Goal: Task Accomplishment & Management: Manage account settings

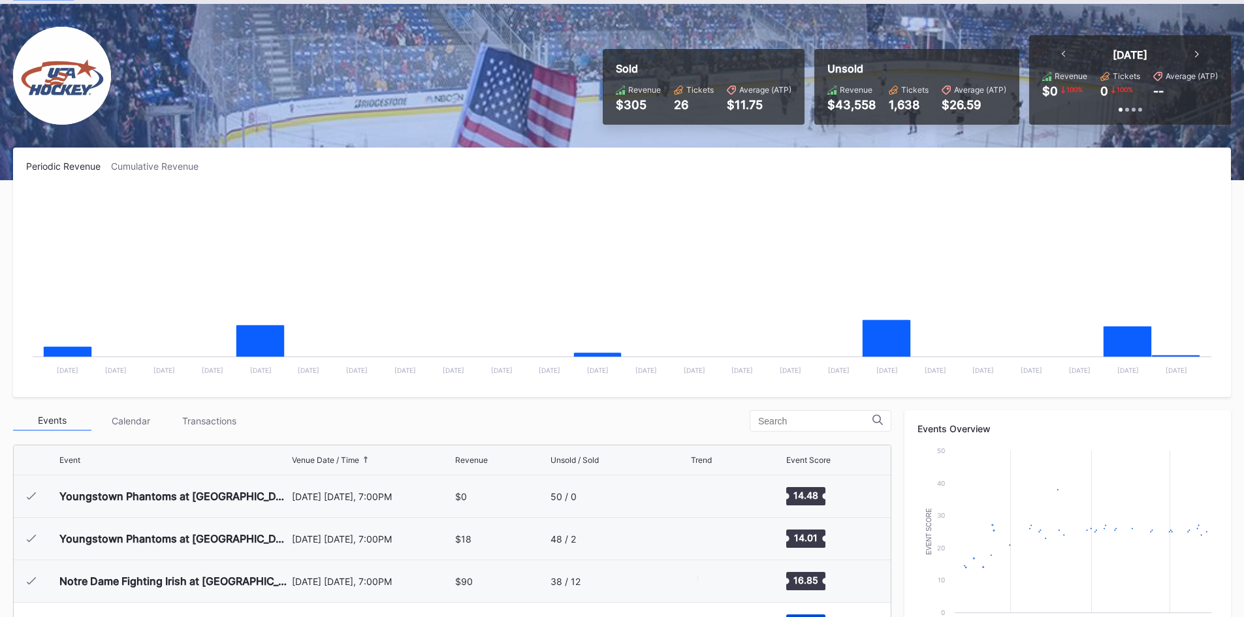
scroll to position [127, 0]
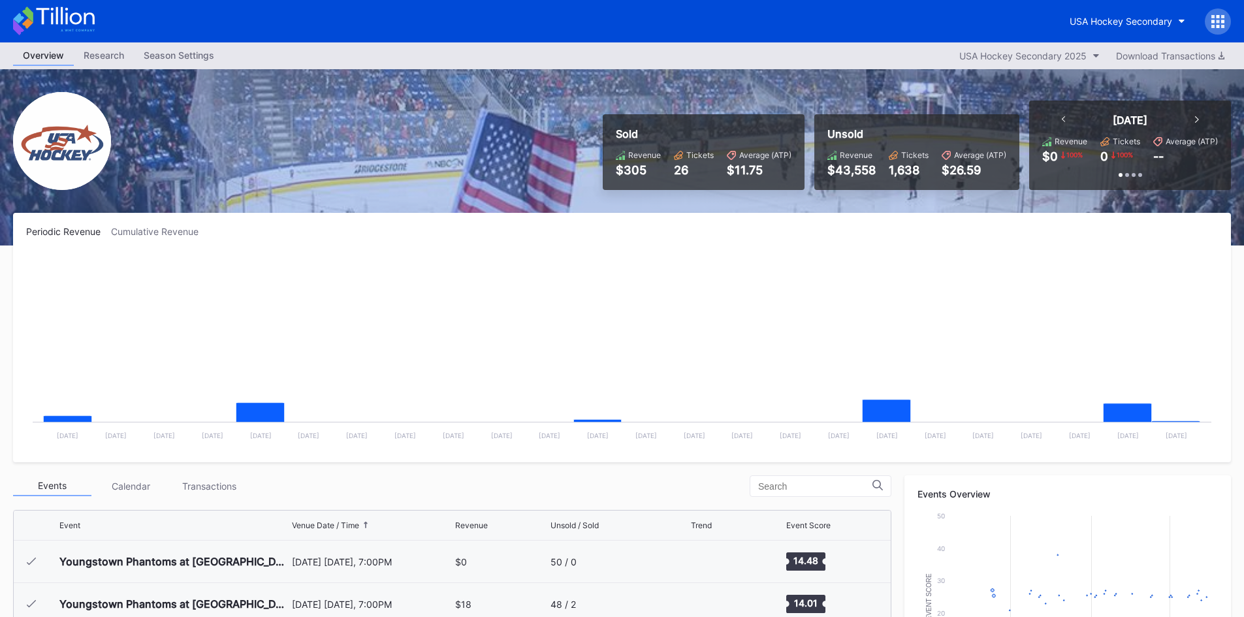
scroll to position [127, 0]
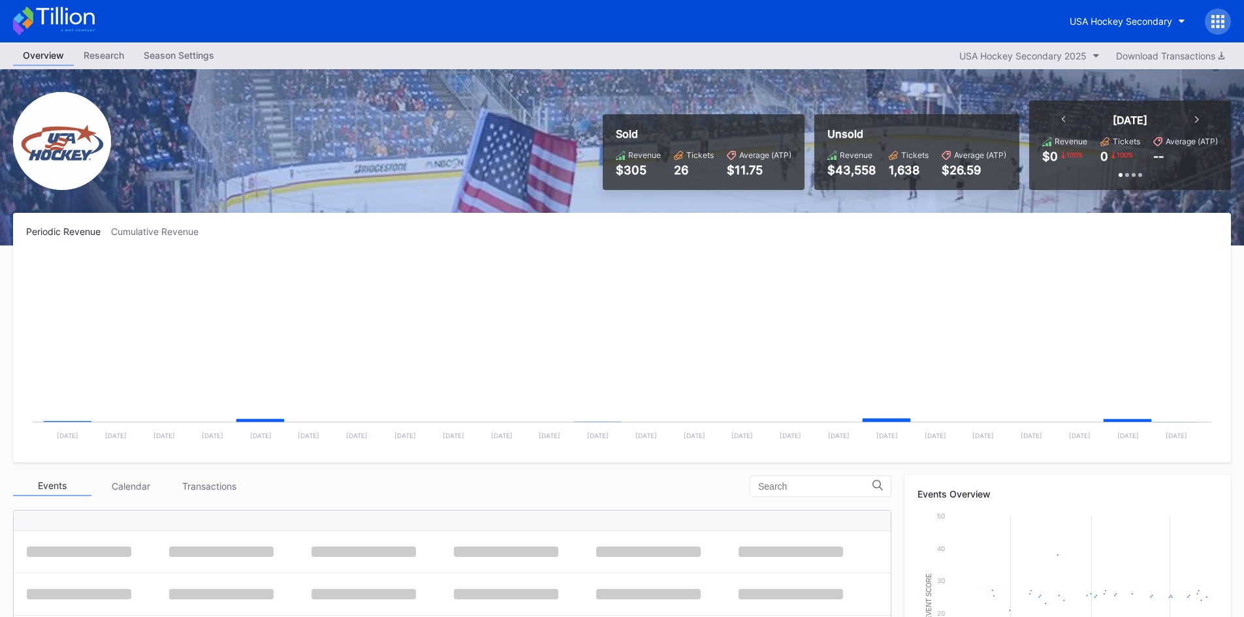
scroll to position [127, 0]
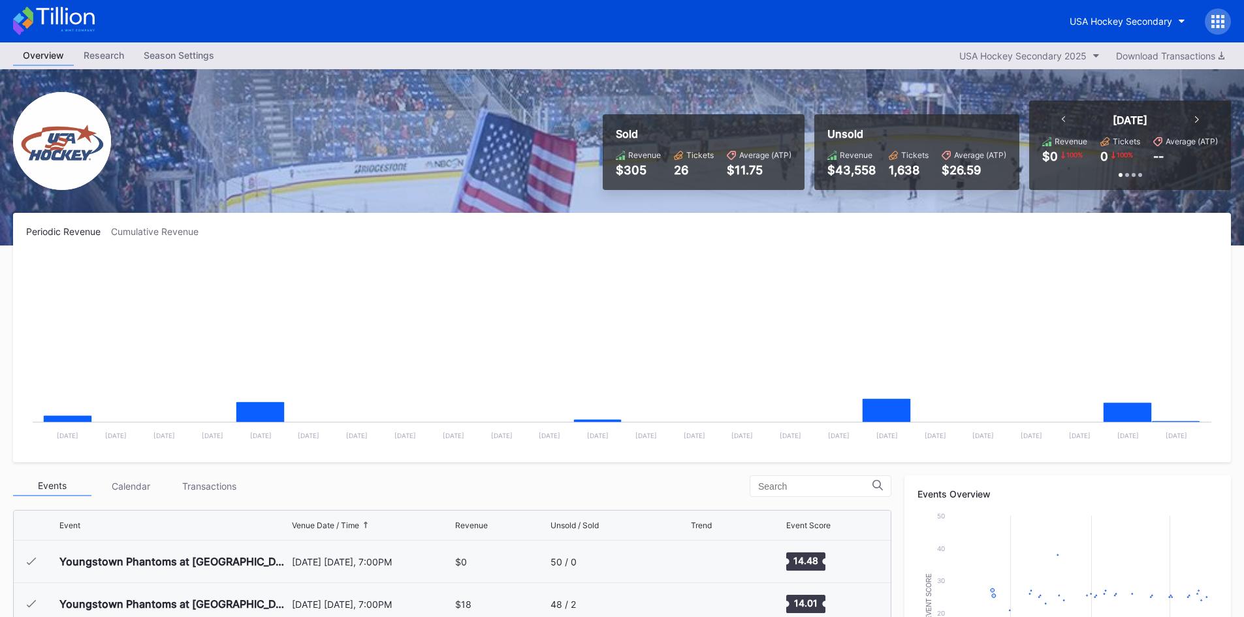
scroll to position [127, 0]
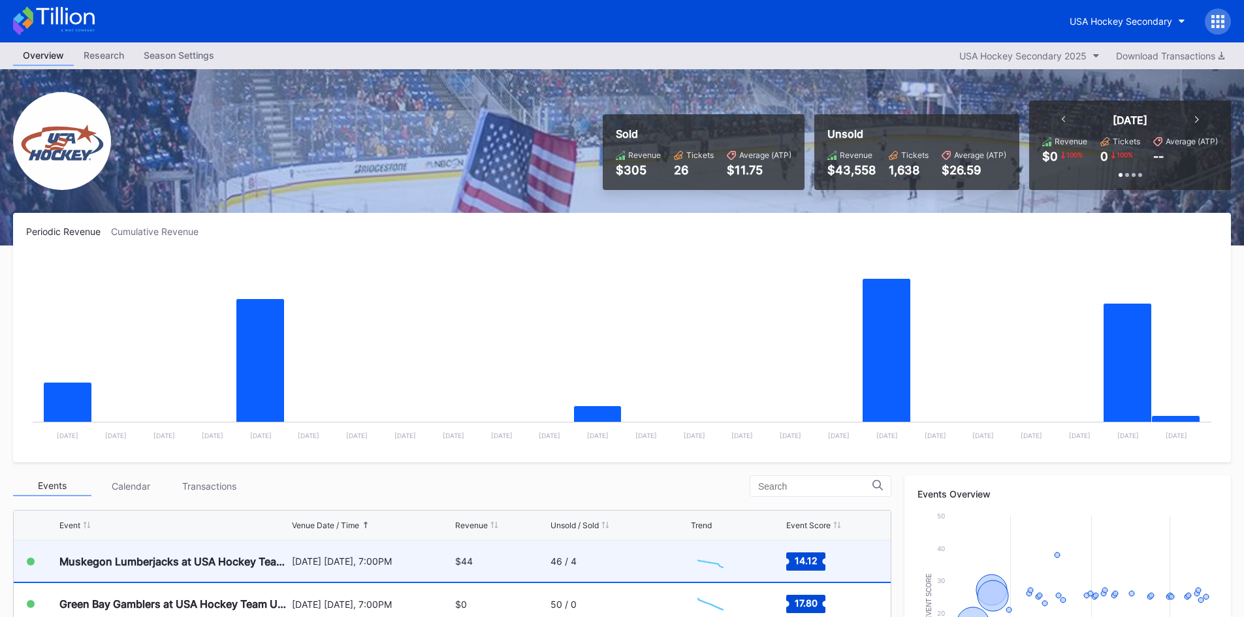
click at [565, 567] on div "46 / 4" at bounding box center [620, 561] width 138 height 41
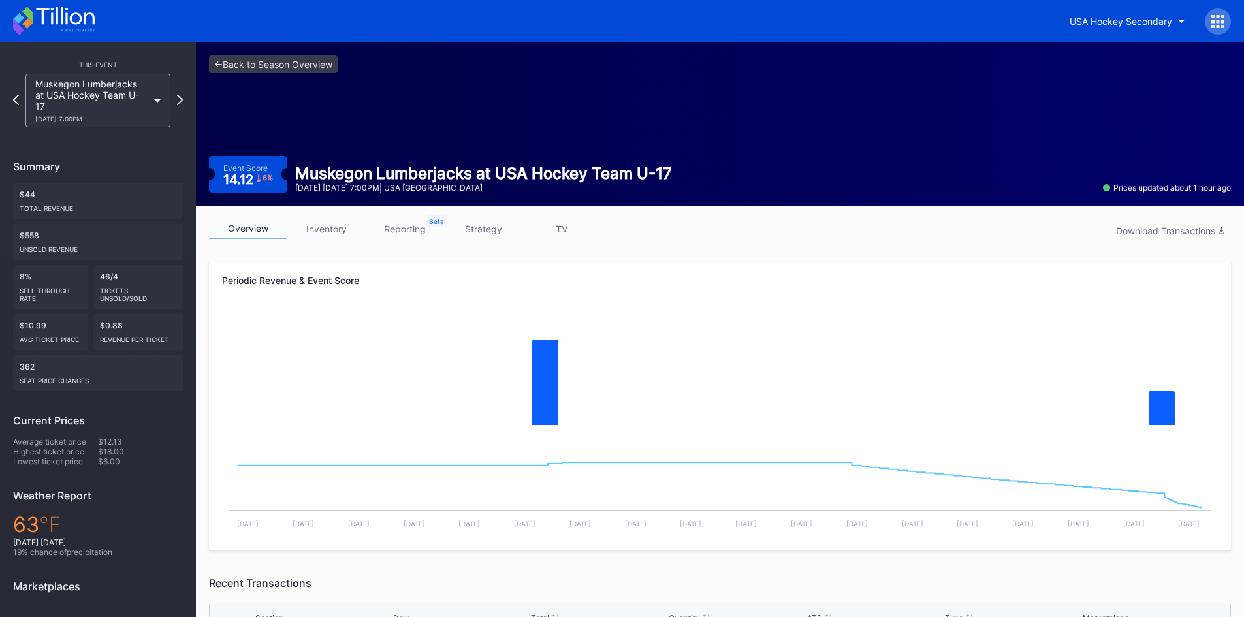
click at [56, 14] on icon at bounding box center [54, 21] width 82 height 29
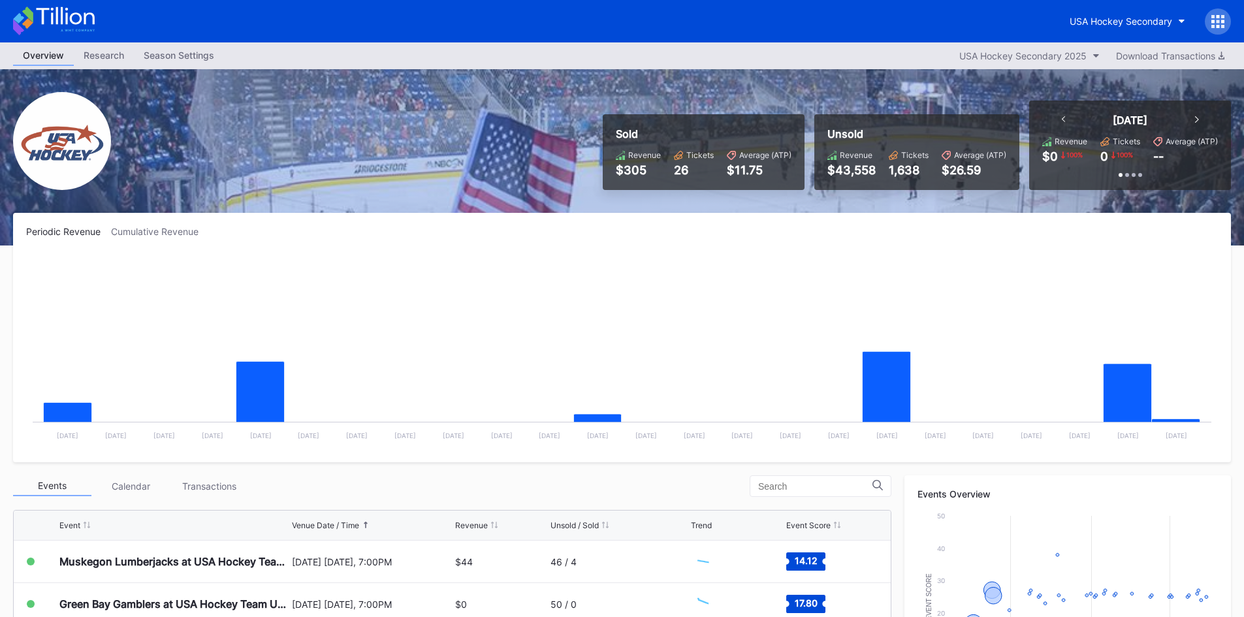
scroll to position [131, 0]
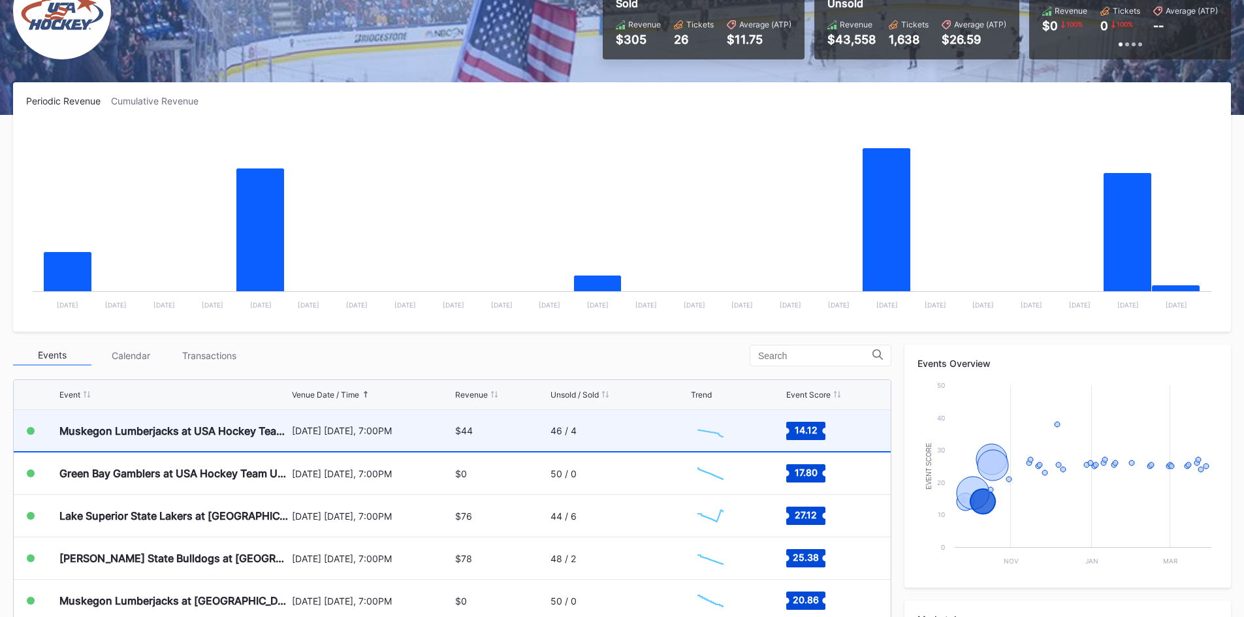
click at [434, 436] on div "[DATE] [DATE], 7:00PM" at bounding box center [372, 430] width 161 height 41
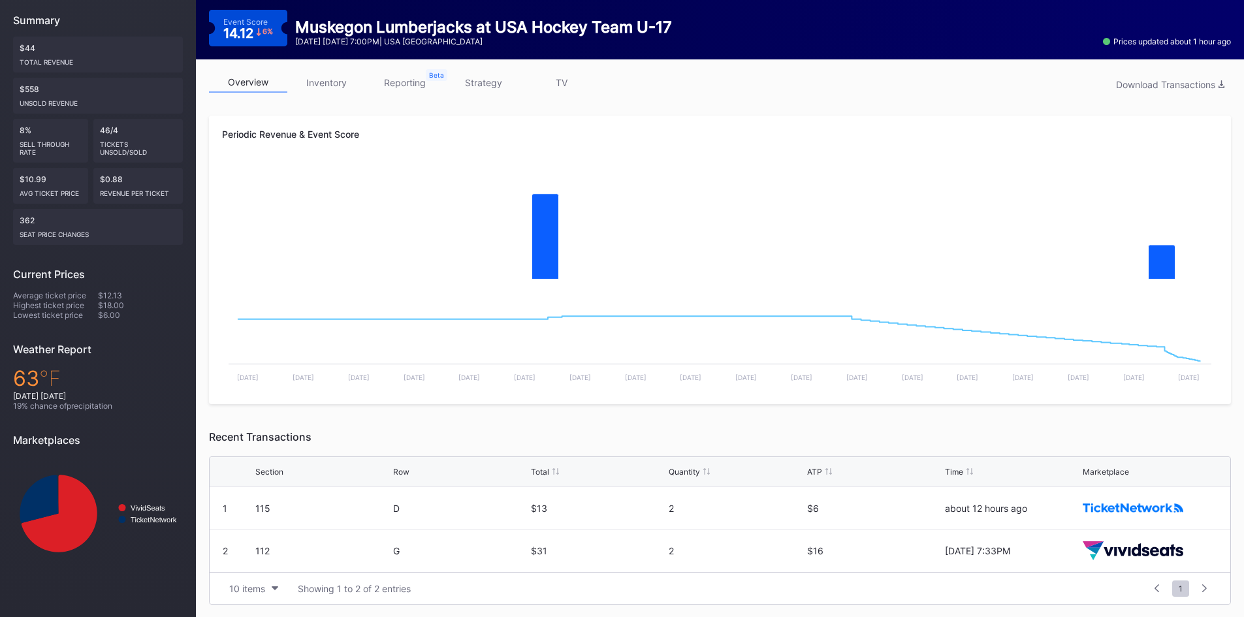
scroll to position [147, 0]
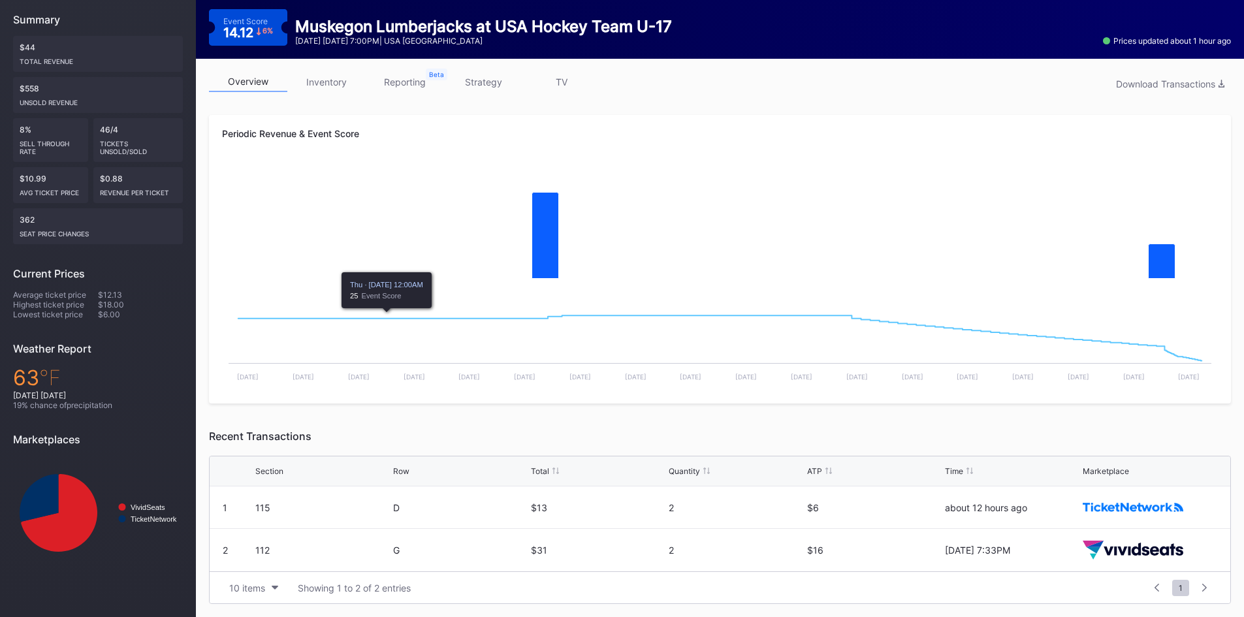
click at [323, 83] on link "inventory" at bounding box center [326, 82] width 78 height 20
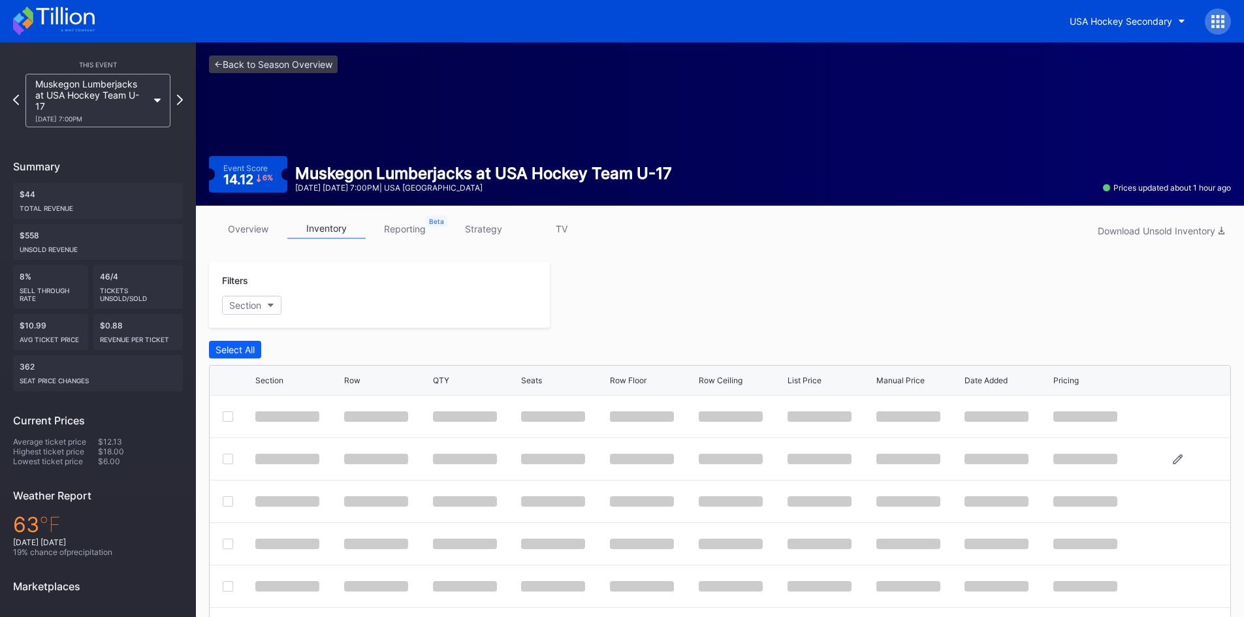
scroll to position [113, 0]
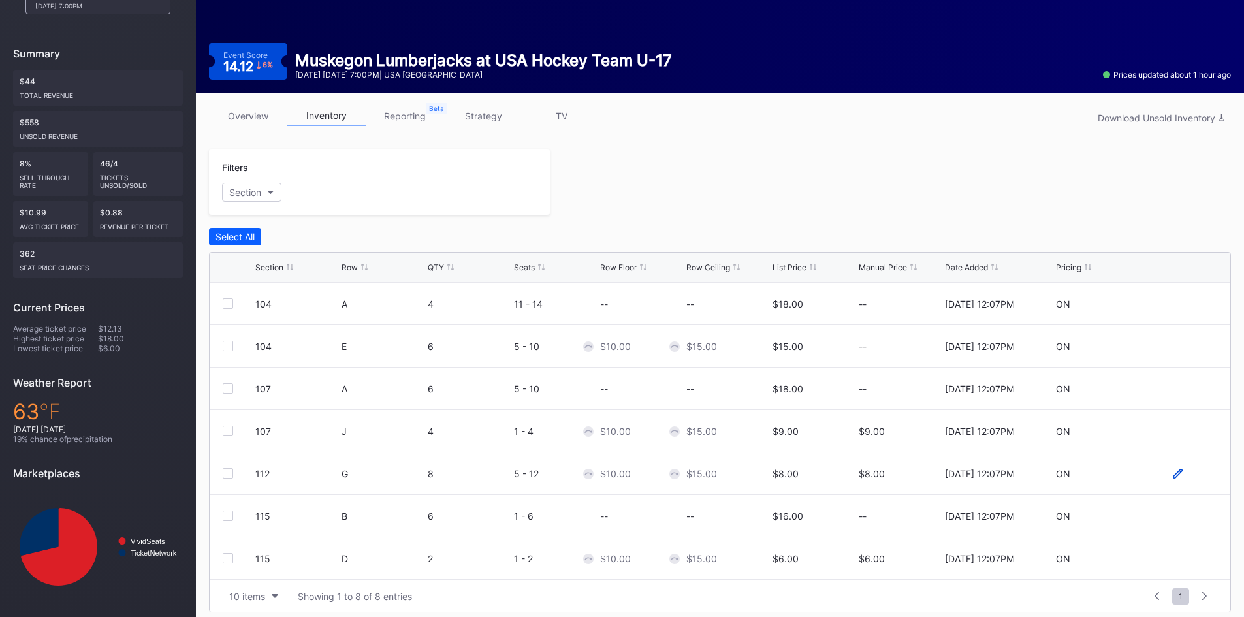
click at [1173, 474] on icon at bounding box center [1178, 474] width 10 height 10
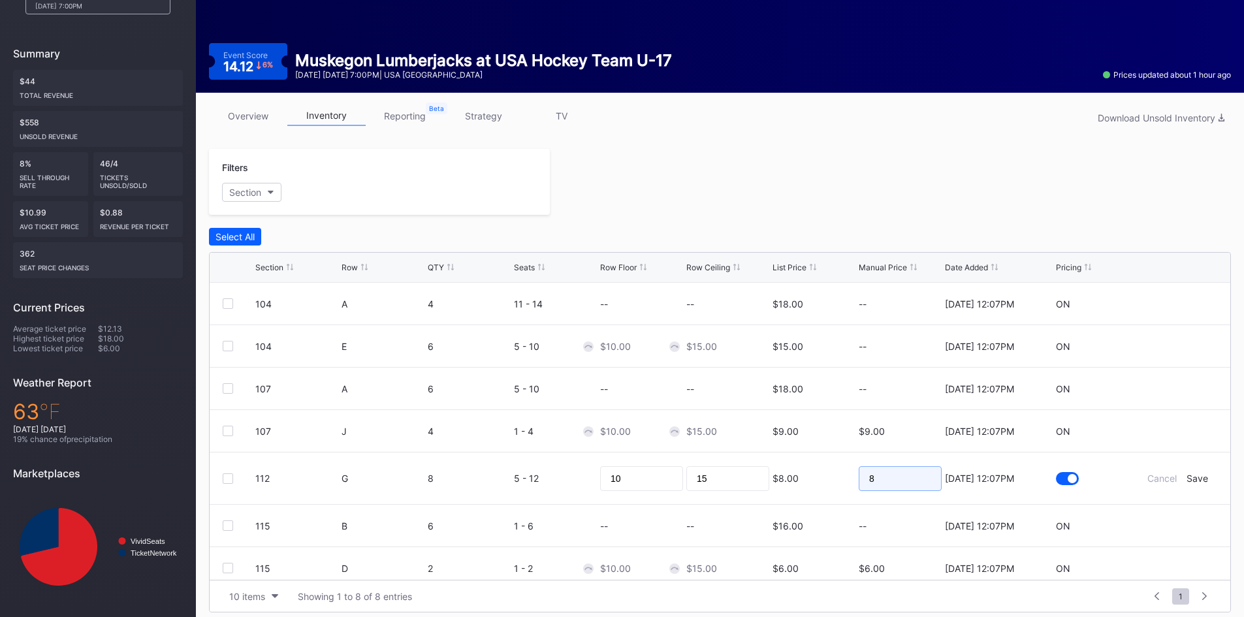
drag, startPoint x: 886, startPoint y: 483, endPoint x: 797, endPoint y: 492, distance: 90.0
click at [798, 492] on form "112 G 8 5 - 12 10 15 $8.00 8 9/5/2025 12:07PM Cancel Save" at bounding box center [736, 479] width 962 height 52
type input "6"
click at [1189, 477] on div "Save" at bounding box center [1198, 478] width 22 height 11
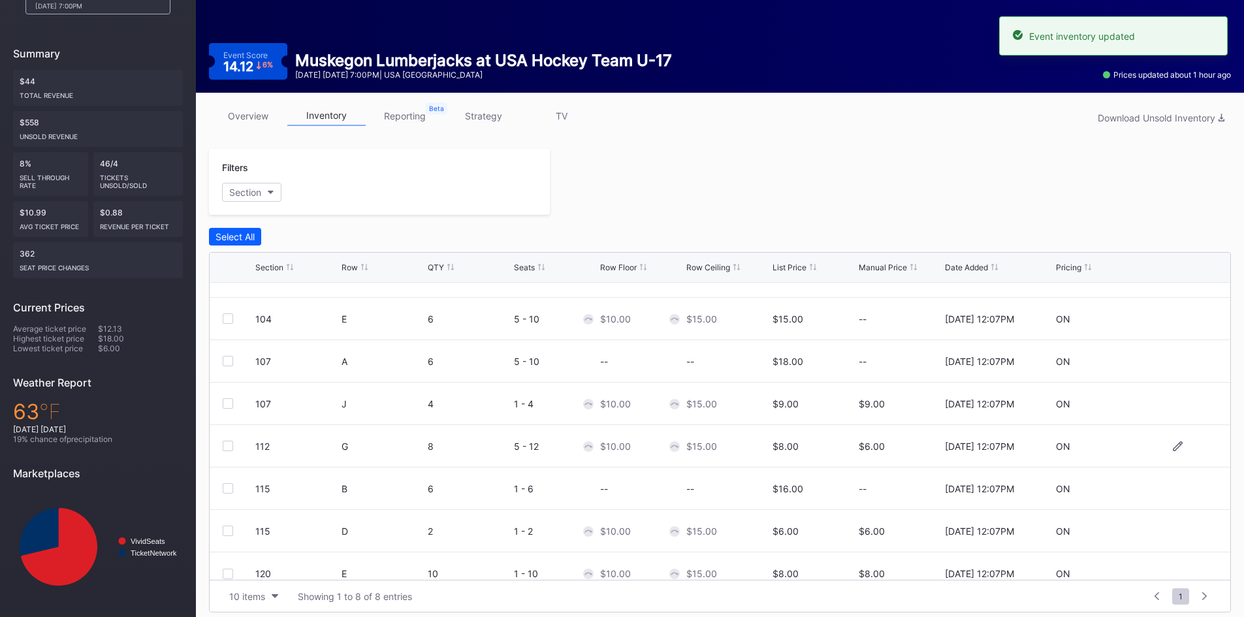
scroll to position [42, 0]
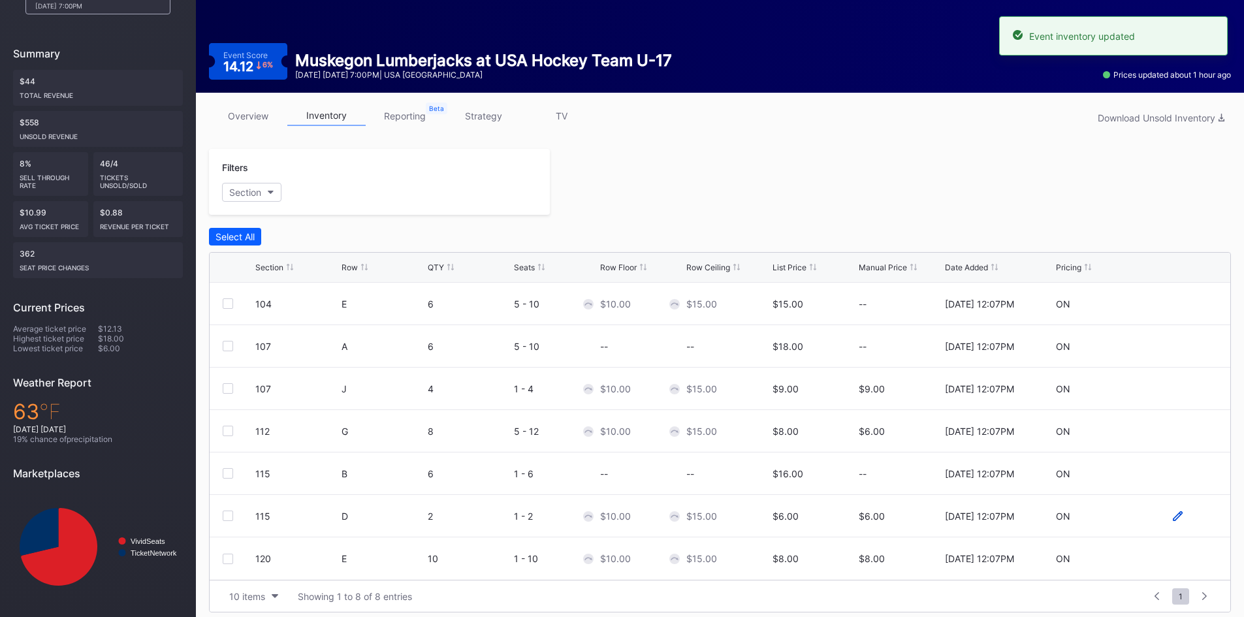
click at [1173, 516] on icon at bounding box center [1178, 516] width 10 height 10
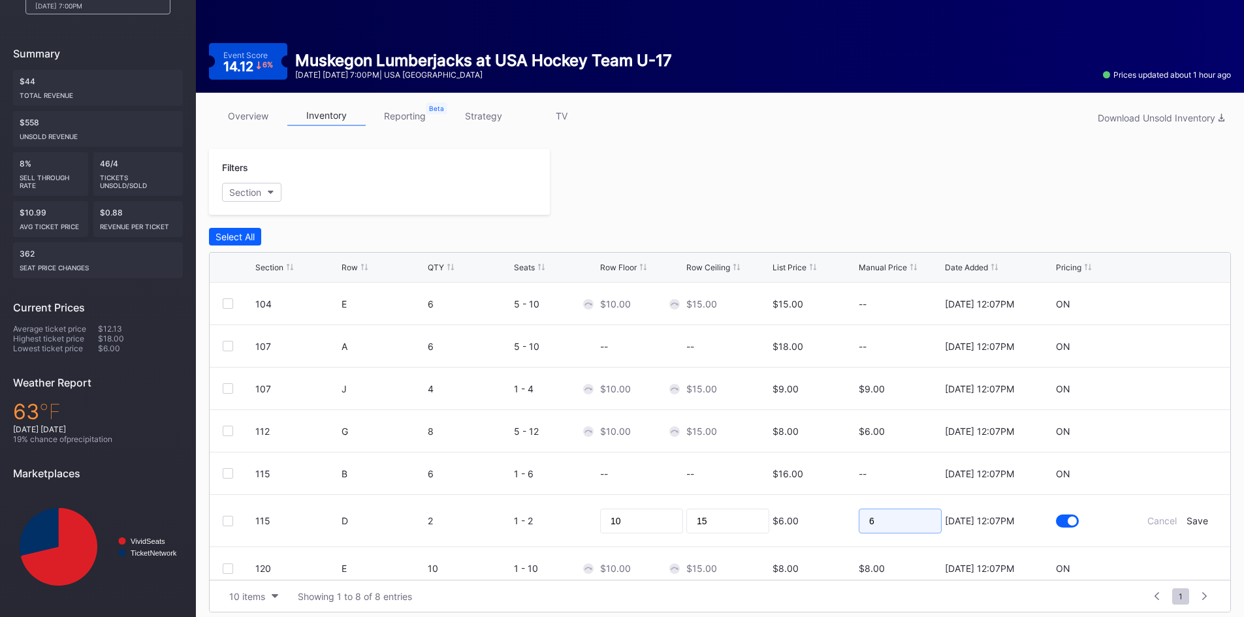
drag, startPoint x: 895, startPoint y: 516, endPoint x: 760, endPoint y: 532, distance: 136.1
click at [763, 532] on form "115 D 2 1 - 2 10 15 $6.00 6 9/5/2025 12:07PM Cancel Save" at bounding box center [736, 521] width 962 height 52
type input "7"
click at [1190, 522] on div "Save" at bounding box center [1198, 520] width 22 height 11
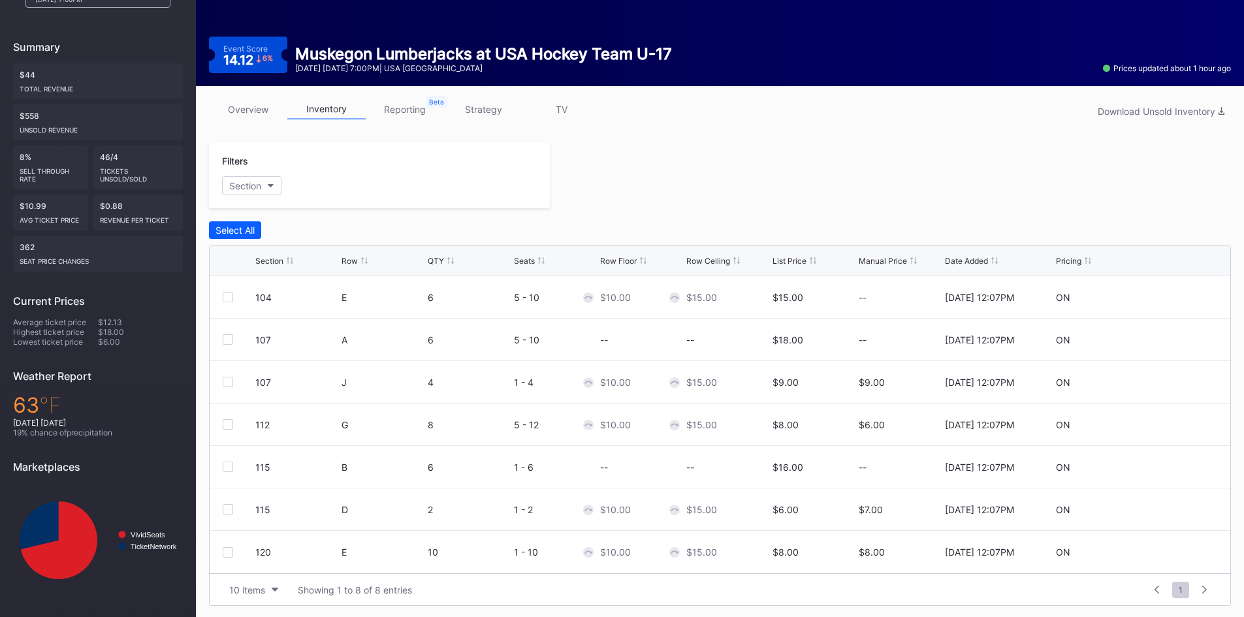
scroll to position [121, 0]
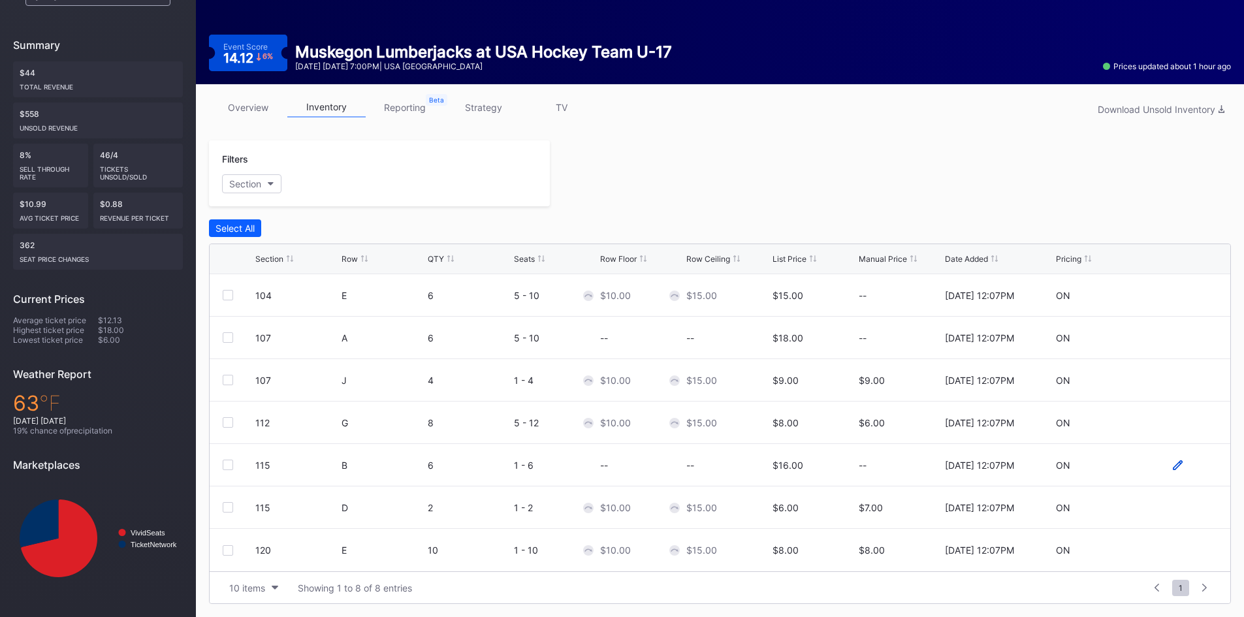
click at [1173, 464] on icon at bounding box center [1178, 465] width 10 height 10
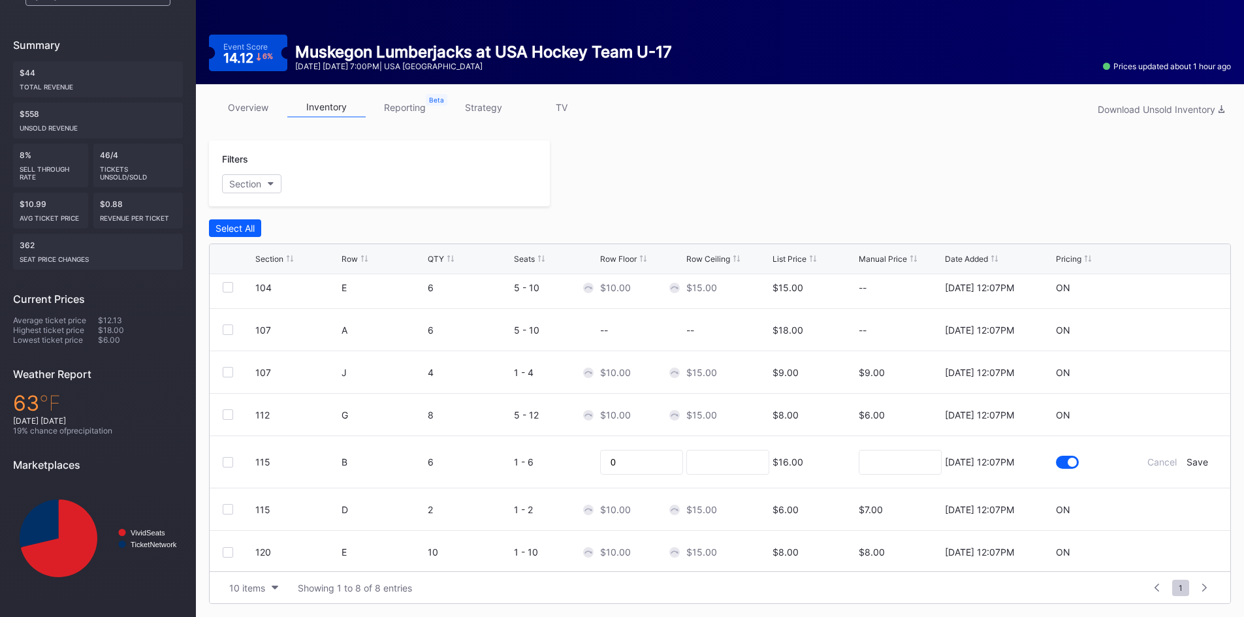
scroll to position [52, 0]
click at [900, 462] on input at bounding box center [900, 460] width 83 height 25
type input "7"
click at [1187, 462] on div "Save" at bounding box center [1198, 460] width 22 height 11
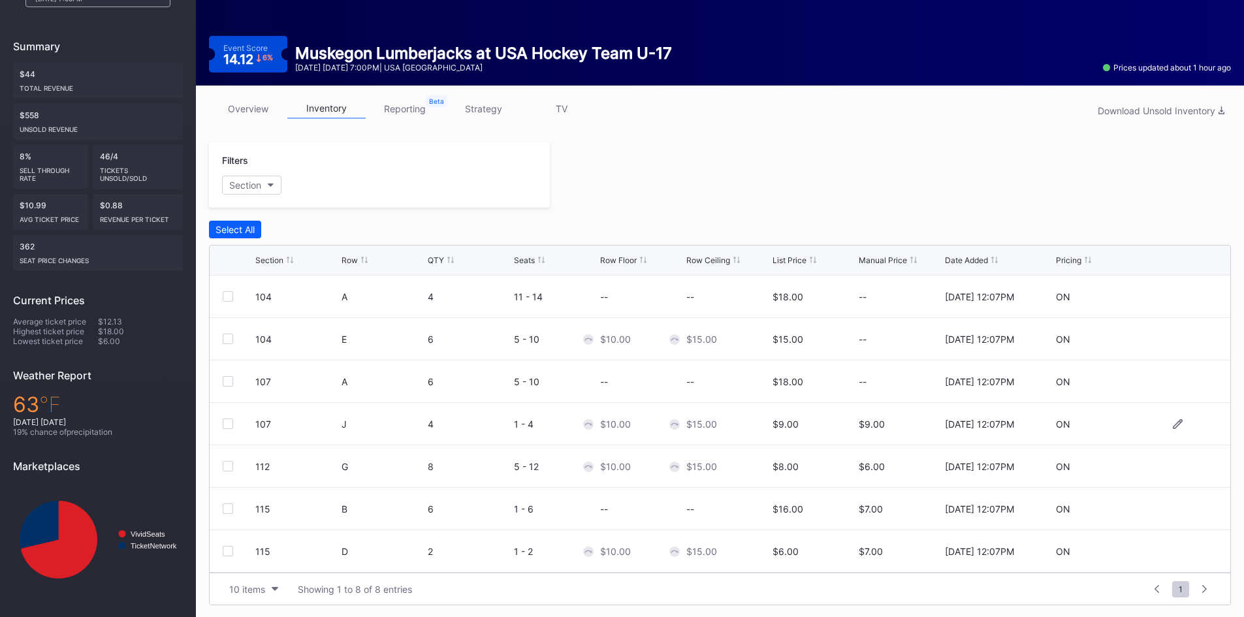
scroll to position [121, 0]
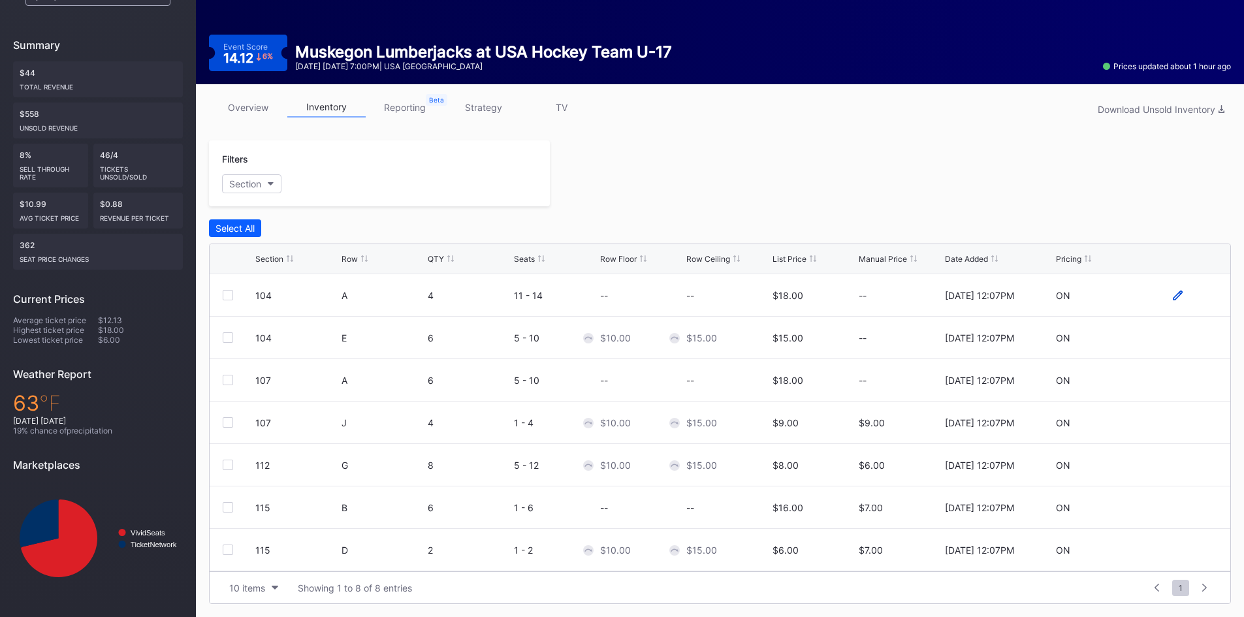
click at [1173, 297] on icon at bounding box center [1178, 296] width 10 height 10
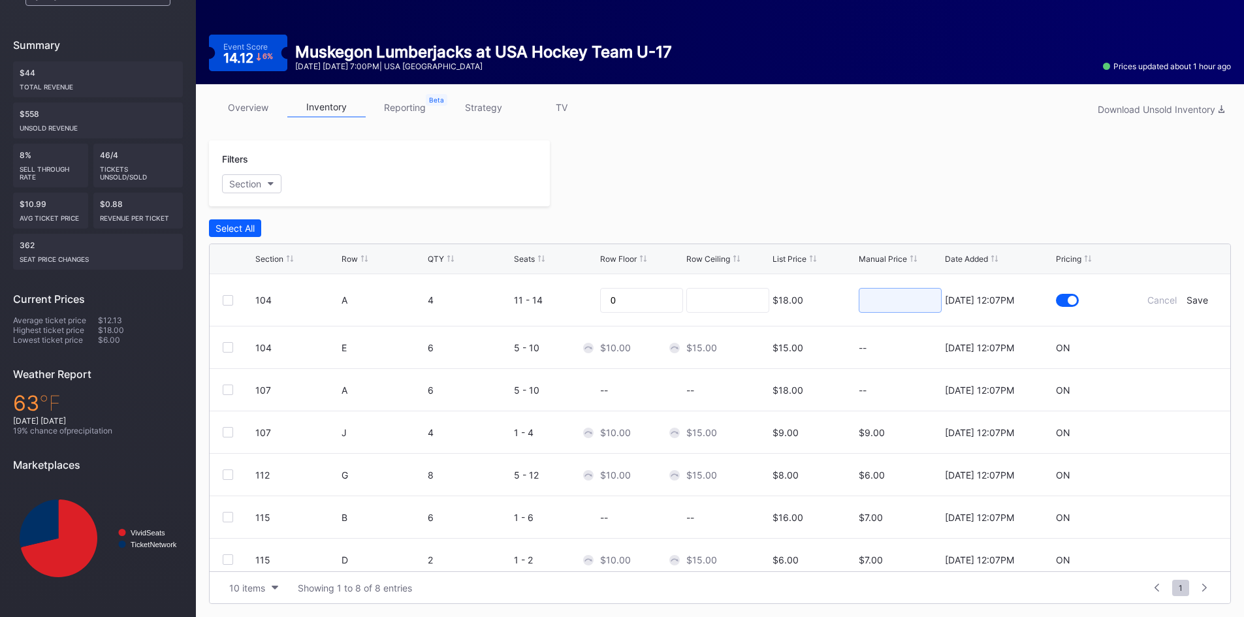
click at [916, 295] on input at bounding box center [900, 300] width 83 height 25
type input "7"
click at [1188, 300] on div "Save" at bounding box center [1198, 300] width 22 height 11
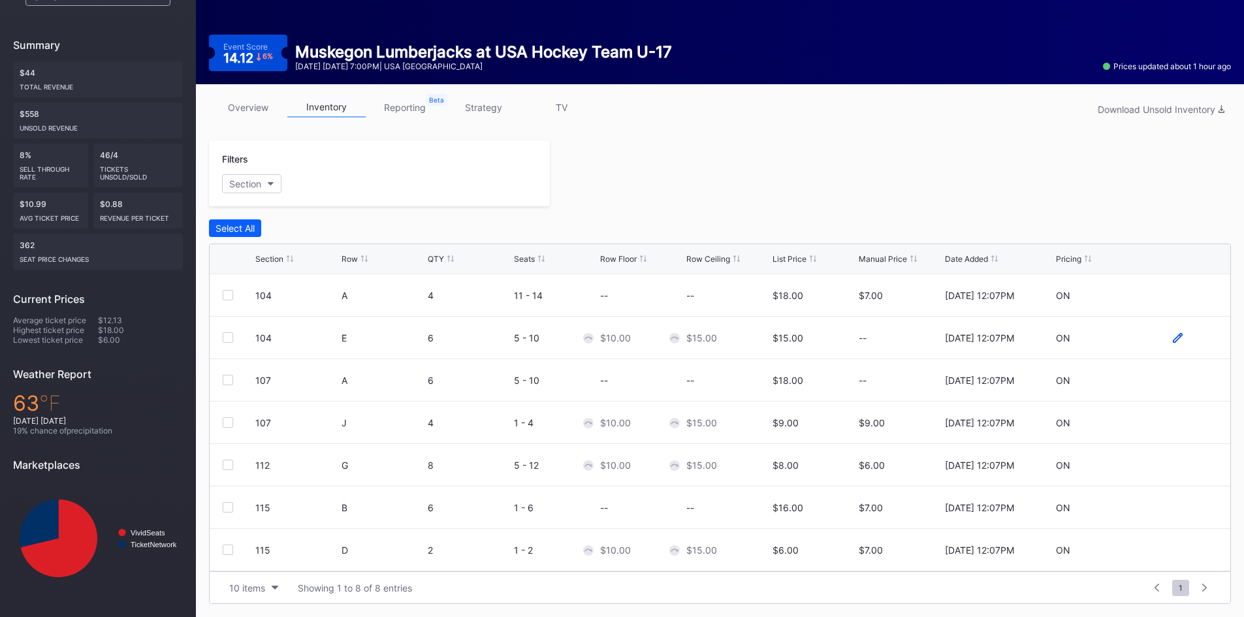
click at [1173, 340] on icon at bounding box center [1178, 337] width 10 height 10
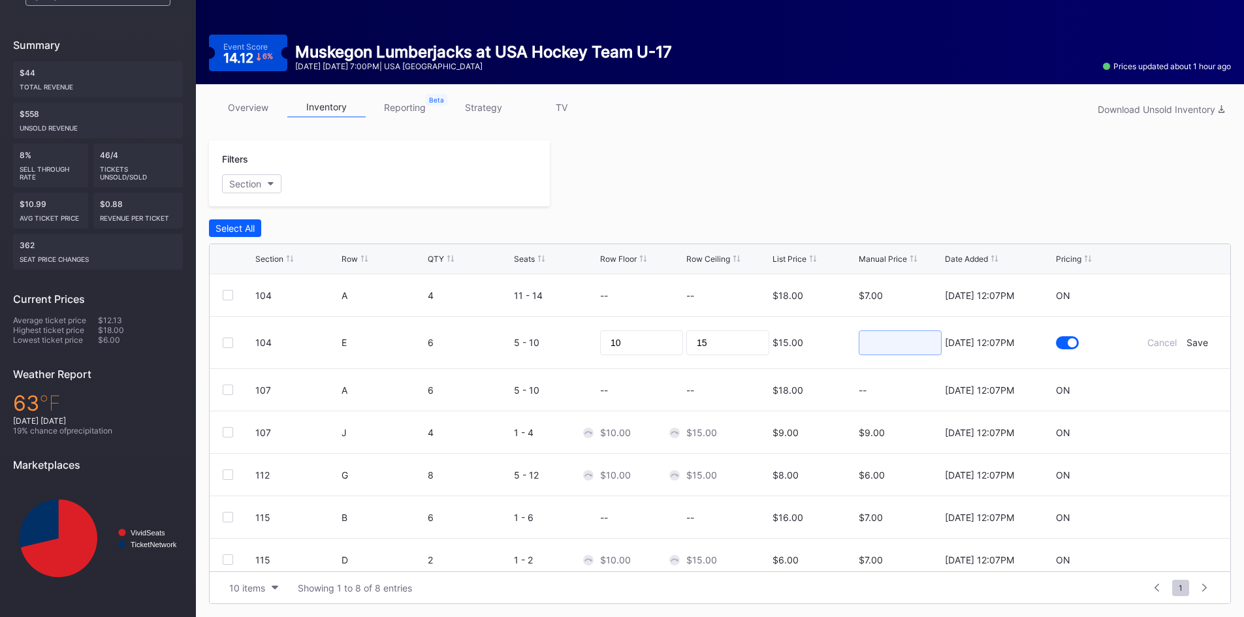
click at [876, 341] on input at bounding box center [900, 342] width 83 height 25
type input "6"
click at [1189, 345] on div "Save" at bounding box center [1198, 342] width 22 height 11
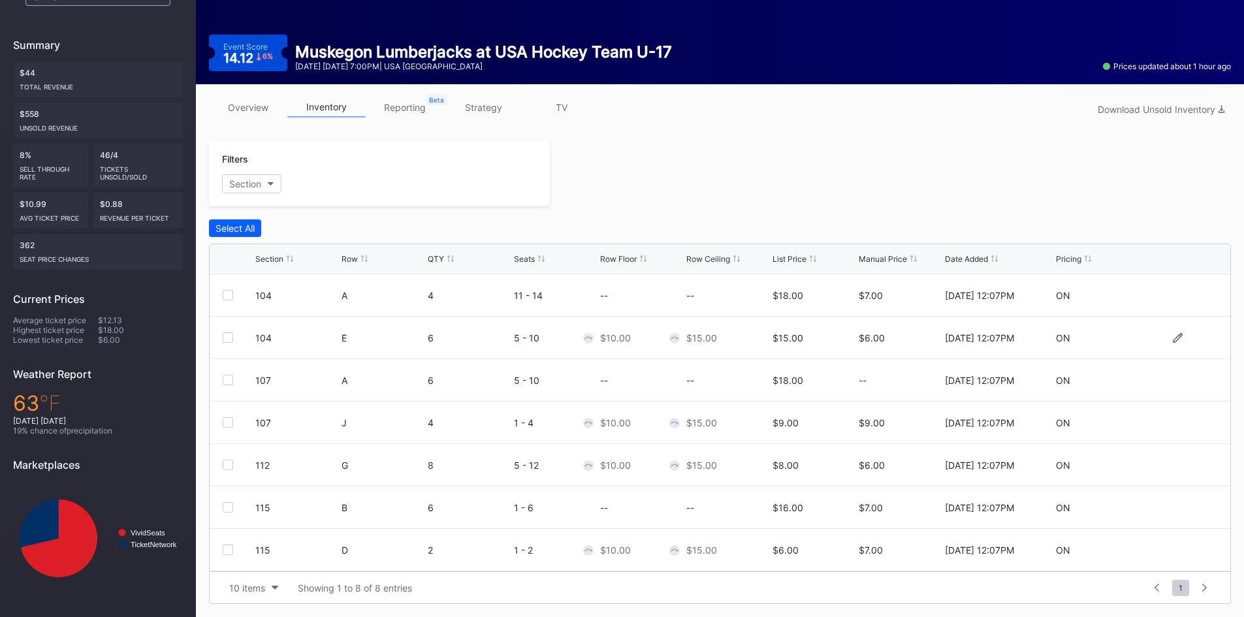
scroll to position [42, 0]
click at [1173, 333] on icon at bounding box center [1178, 338] width 10 height 10
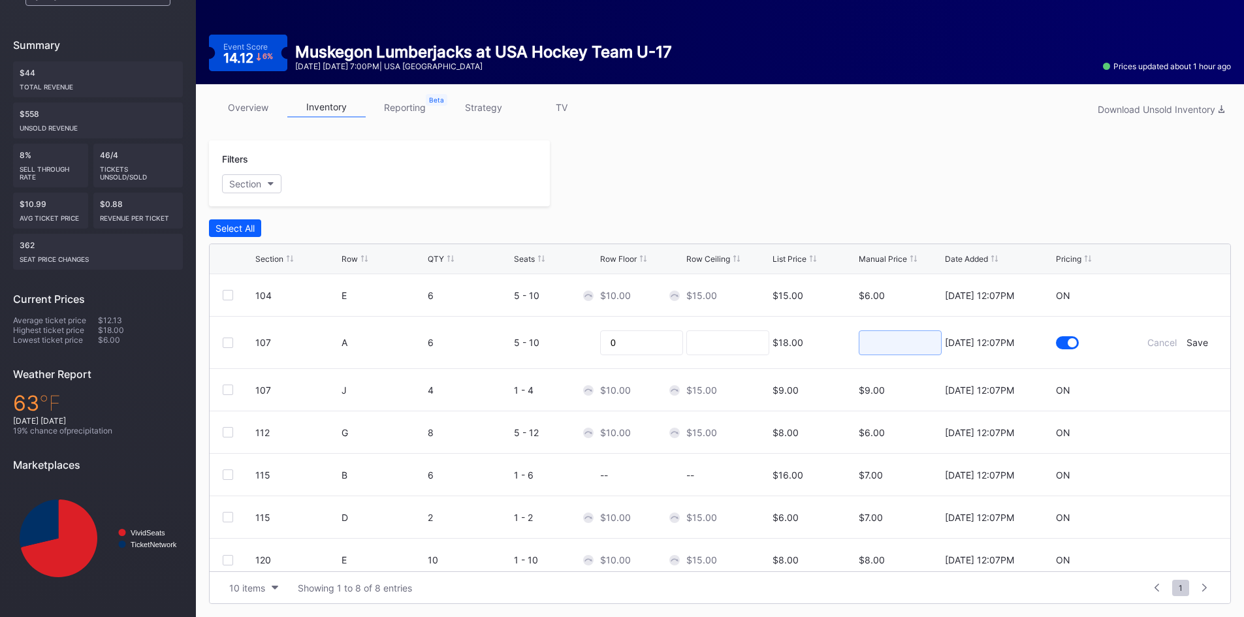
drag, startPoint x: 904, startPoint y: 346, endPoint x: 915, endPoint y: 345, distance: 11.1
click at [904, 345] on input at bounding box center [900, 342] width 83 height 25
drag, startPoint x: 883, startPoint y: 346, endPoint x: 860, endPoint y: 346, distance: 23.5
click at [861, 346] on input "7" at bounding box center [900, 342] width 83 height 25
type input "8"
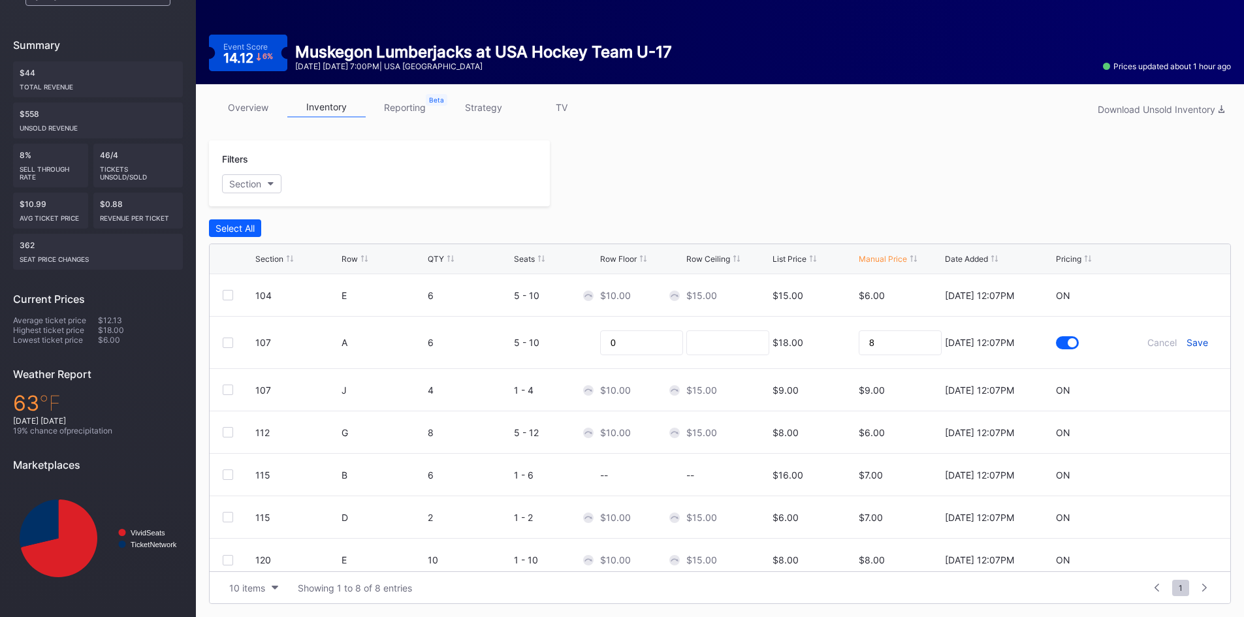
click at [1190, 342] on div "Save" at bounding box center [1198, 342] width 22 height 11
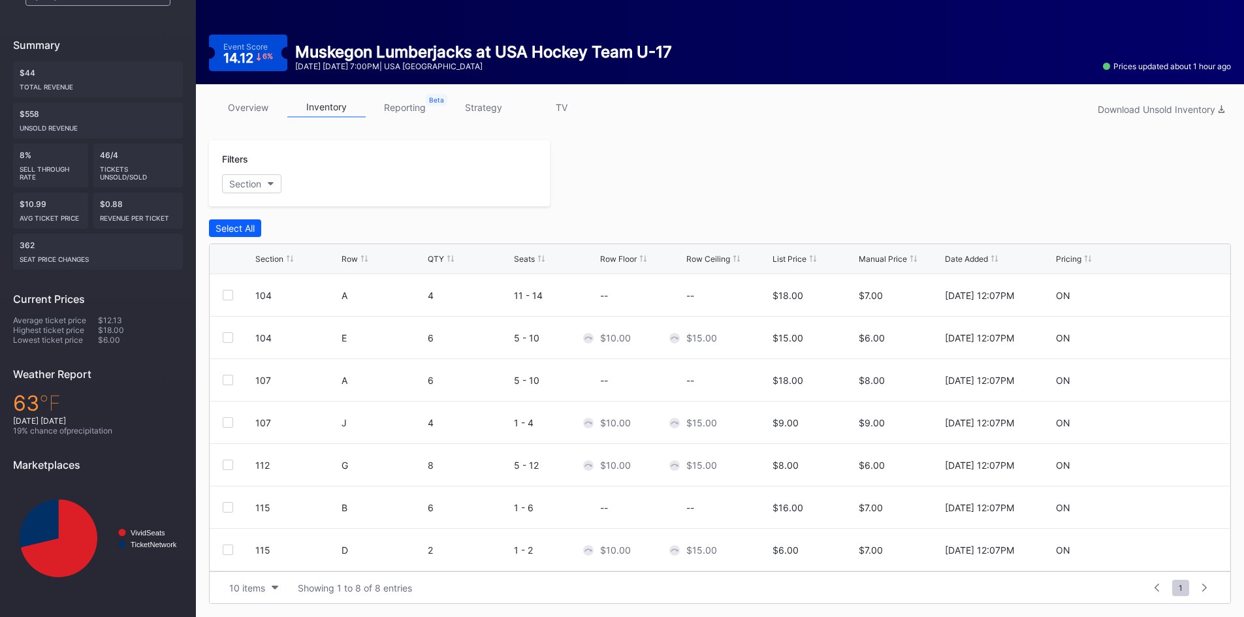
scroll to position [0, 0]
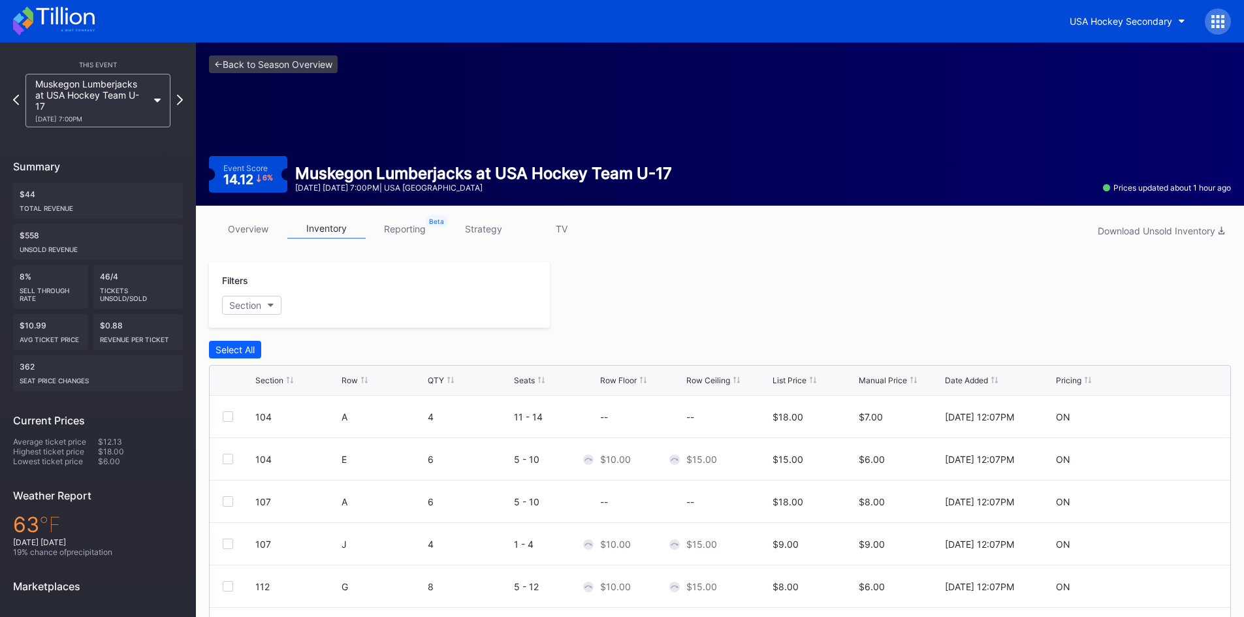
click at [48, 13] on icon at bounding box center [54, 21] width 82 height 29
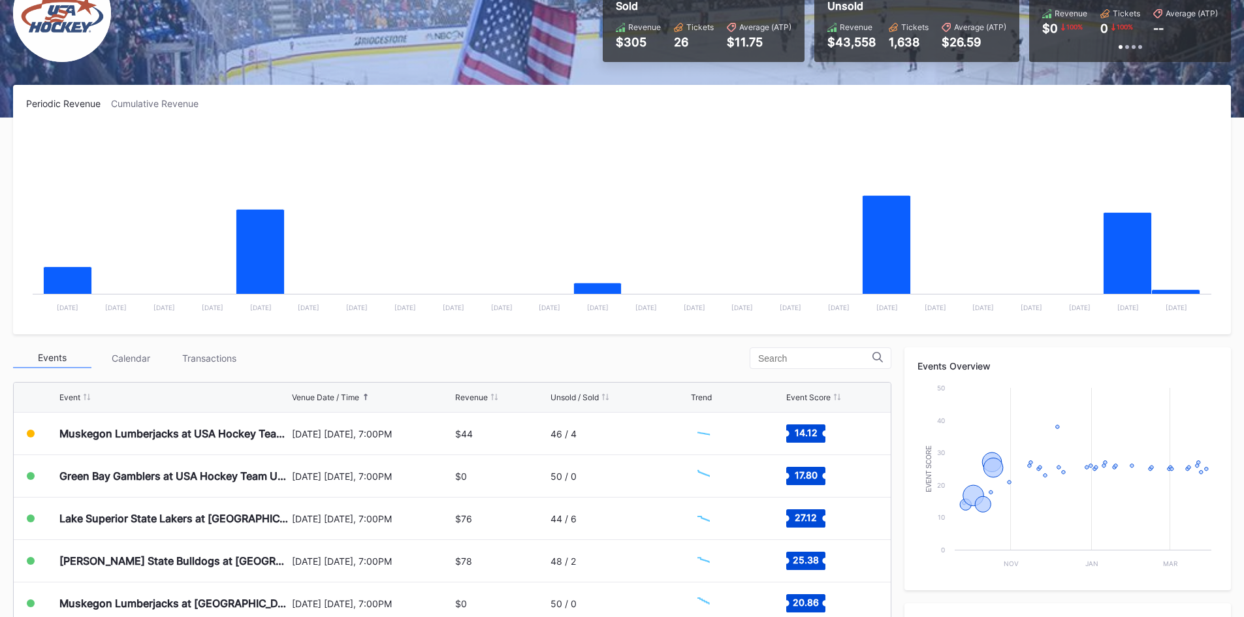
scroll to position [131, 0]
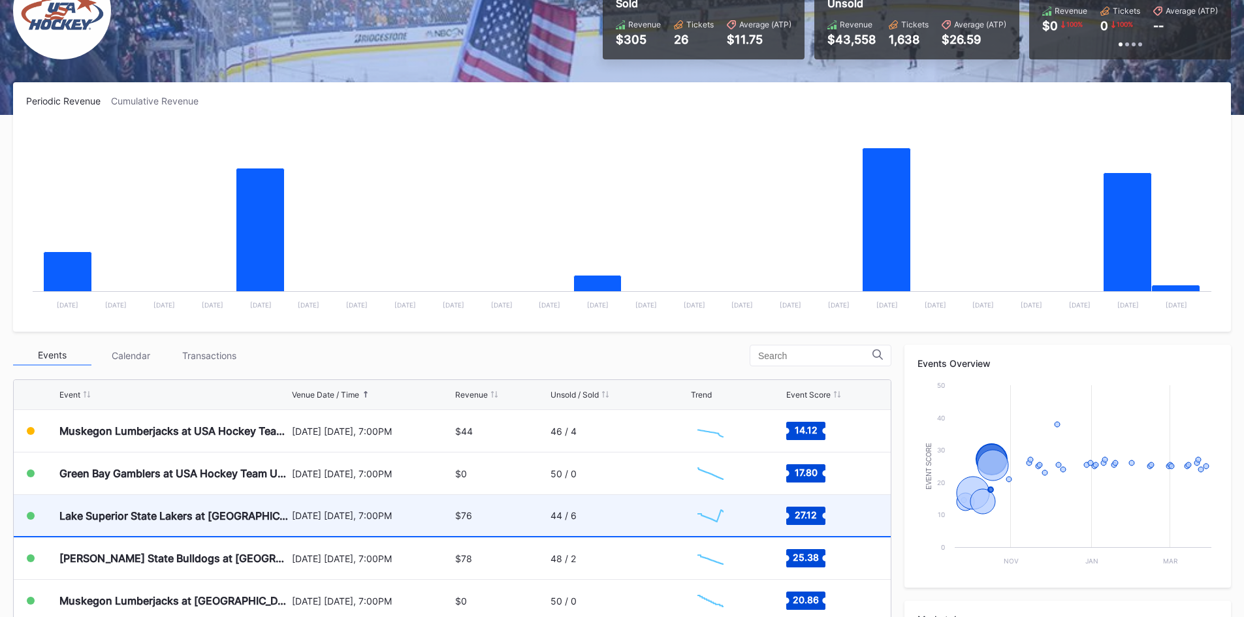
click at [471, 514] on div "$76" at bounding box center [500, 515] width 91 height 41
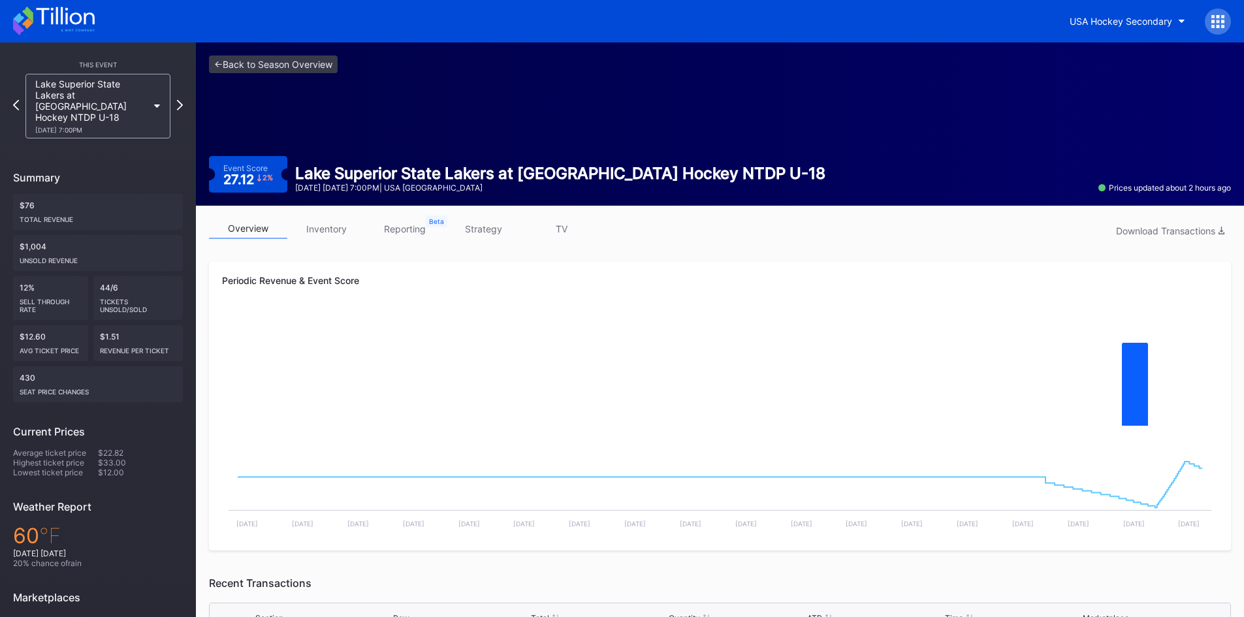
click at [334, 231] on link "inventory" at bounding box center [326, 229] width 78 height 20
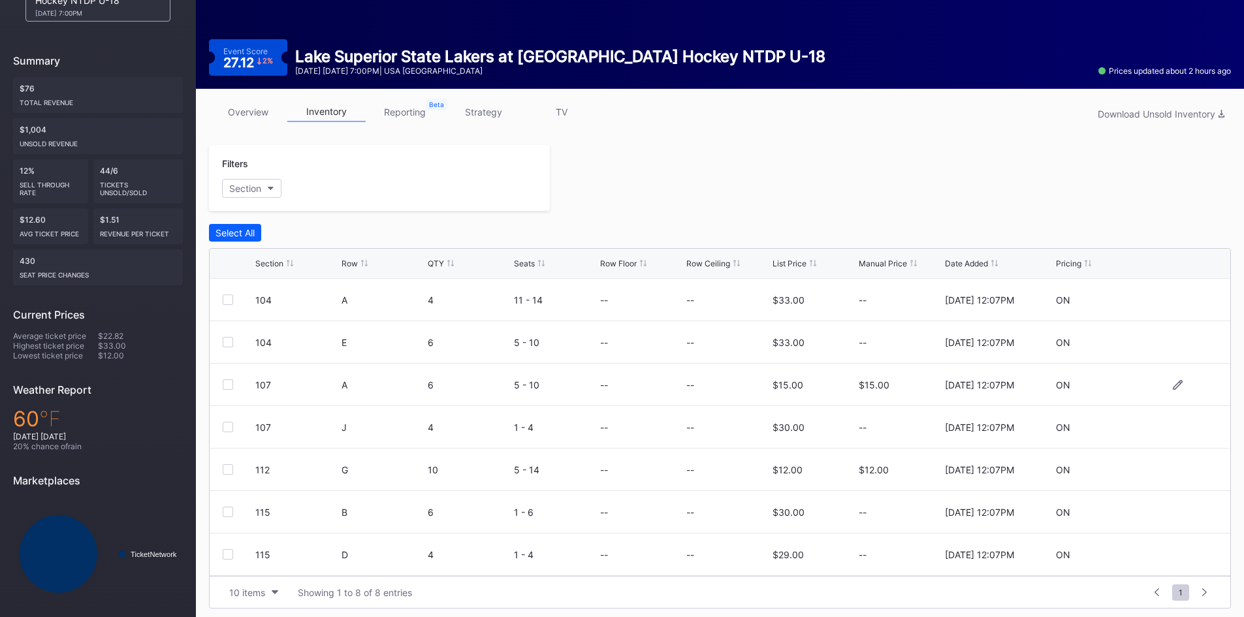
scroll to position [121, 0]
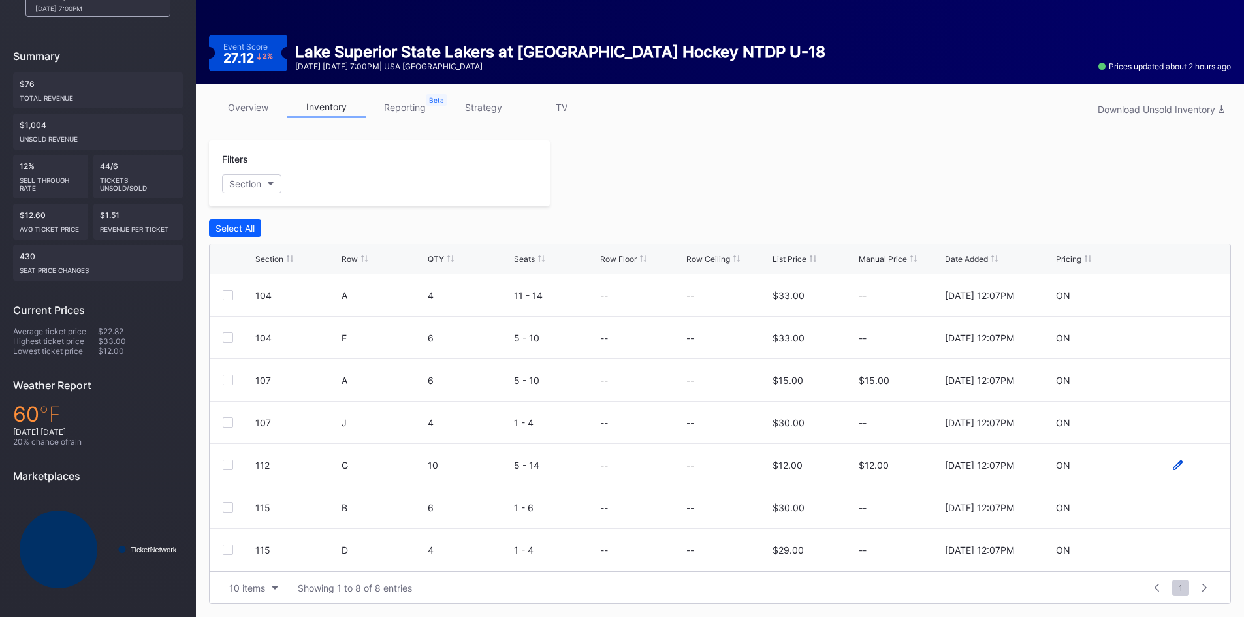
click at [1173, 462] on icon at bounding box center [1178, 465] width 10 height 10
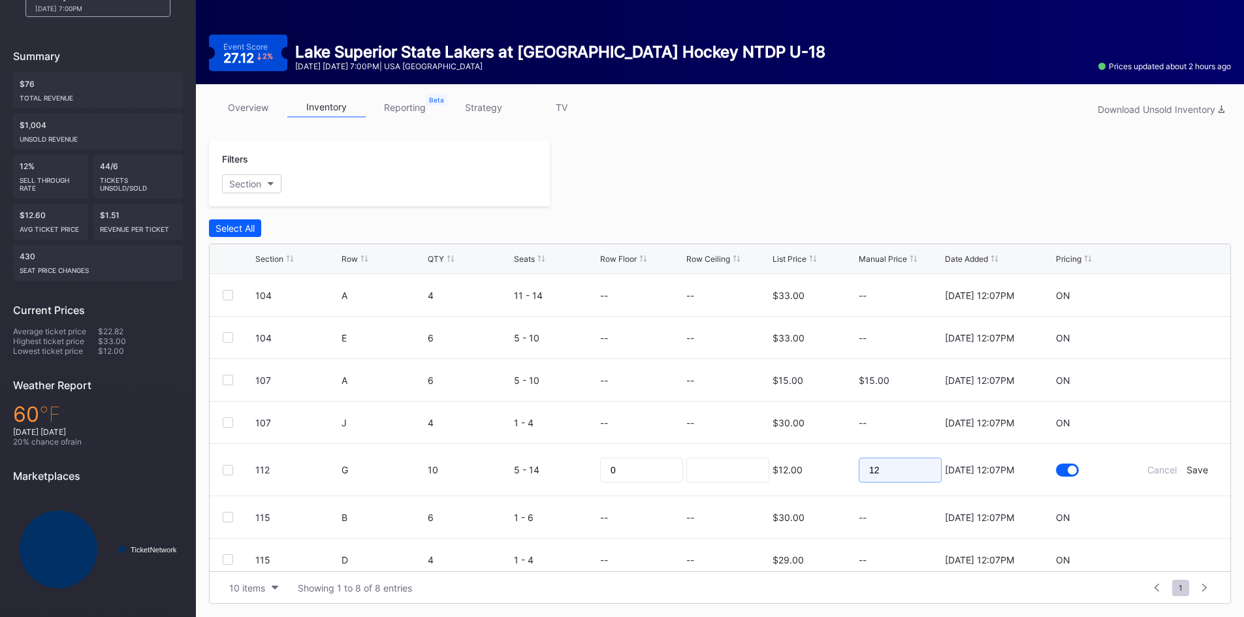
drag, startPoint x: 884, startPoint y: 468, endPoint x: 818, endPoint y: 474, distance: 66.3
click at [818, 474] on form "112 G 10 5 - 14 0 $12.00 12 9/5/2025 12:07PM Cancel Save" at bounding box center [736, 470] width 962 height 52
type input "11"
click at [1191, 471] on div "Save" at bounding box center [1198, 469] width 22 height 11
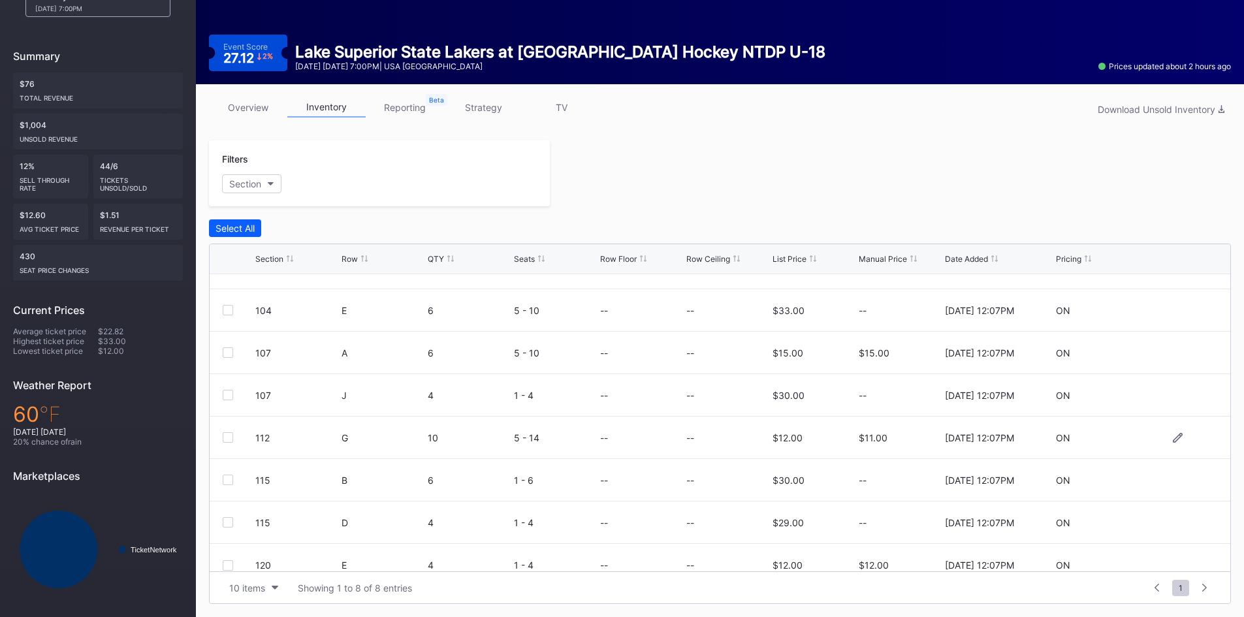
scroll to position [42, 0]
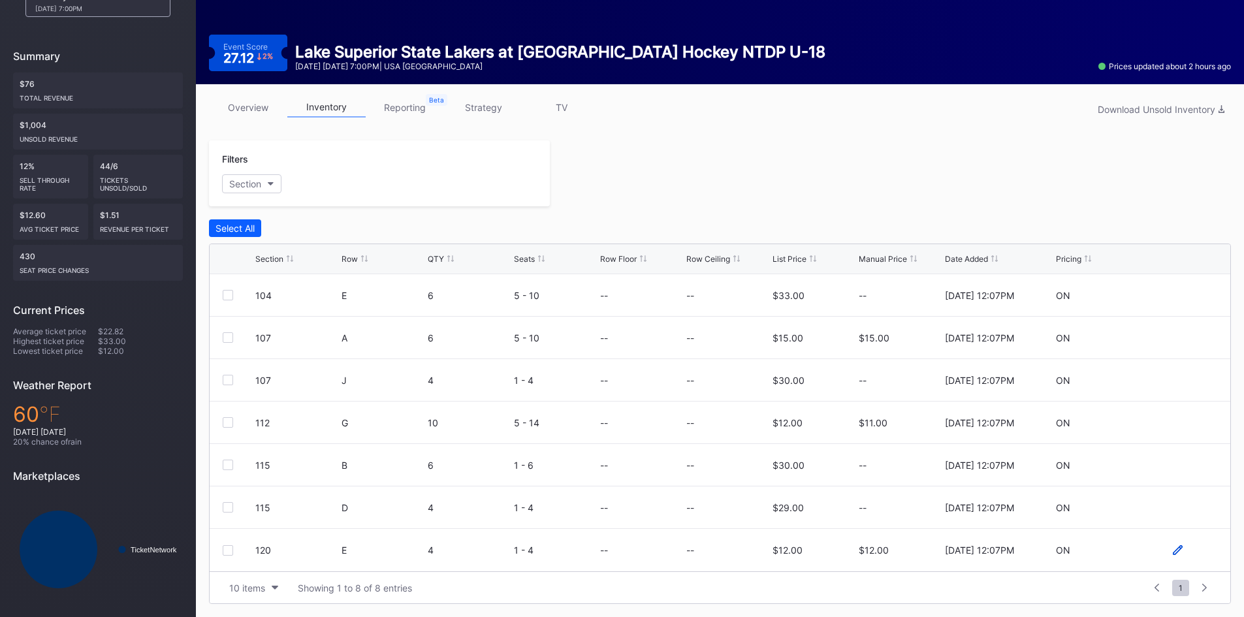
click at [1173, 551] on icon at bounding box center [1178, 550] width 10 height 10
drag, startPoint x: 907, startPoint y: 558, endPoint x: 810, endPoint y: 562, distance: 97.4
click at [809, 564] on form "120 E 4 1 - 4 0 $12.00 12 9/5/2025 12:07PM Cancel Save" at bounding box center [736, 555] width 962 height 52
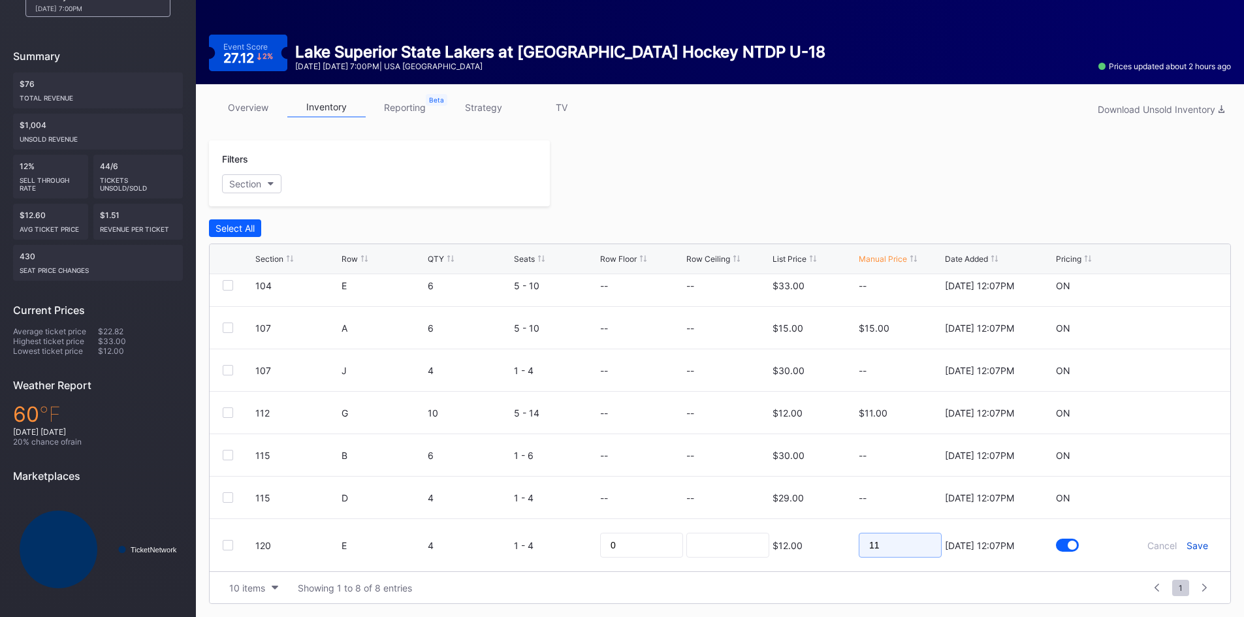
type input "11"
click at [1188, 545] on div "Save" at bounding box center [1198, 545] width 22 height 11
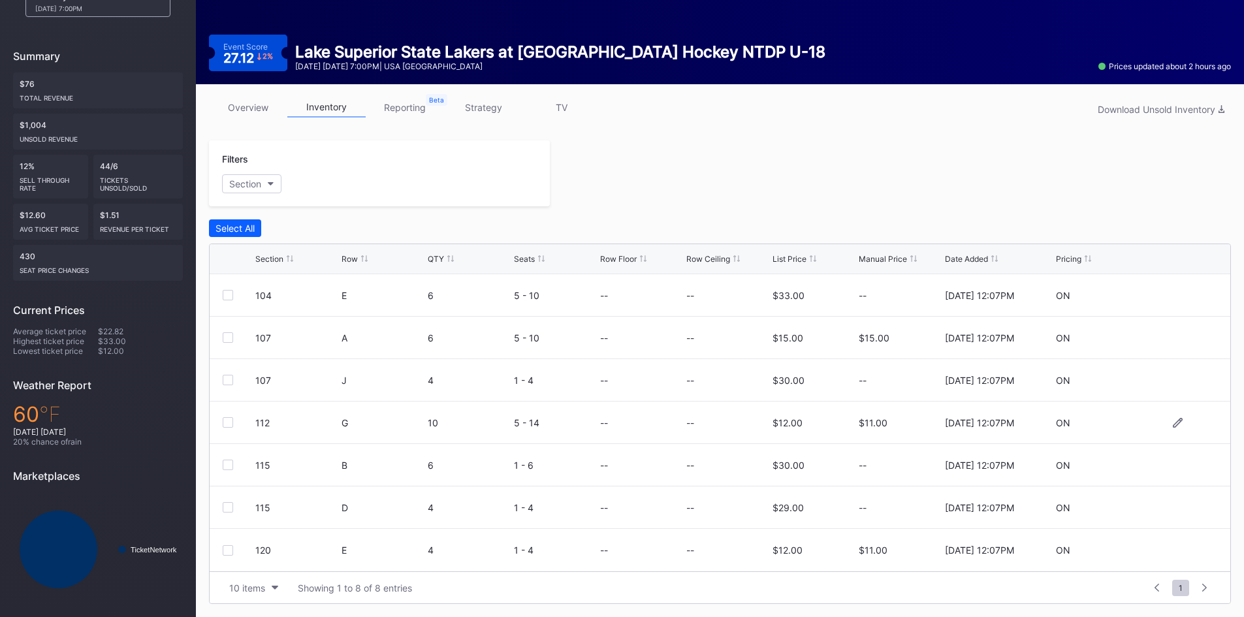
scroll to position [0, 0]
click at [260, 105] on link "overview" at bounding box center [248, 107] width 78 height 20
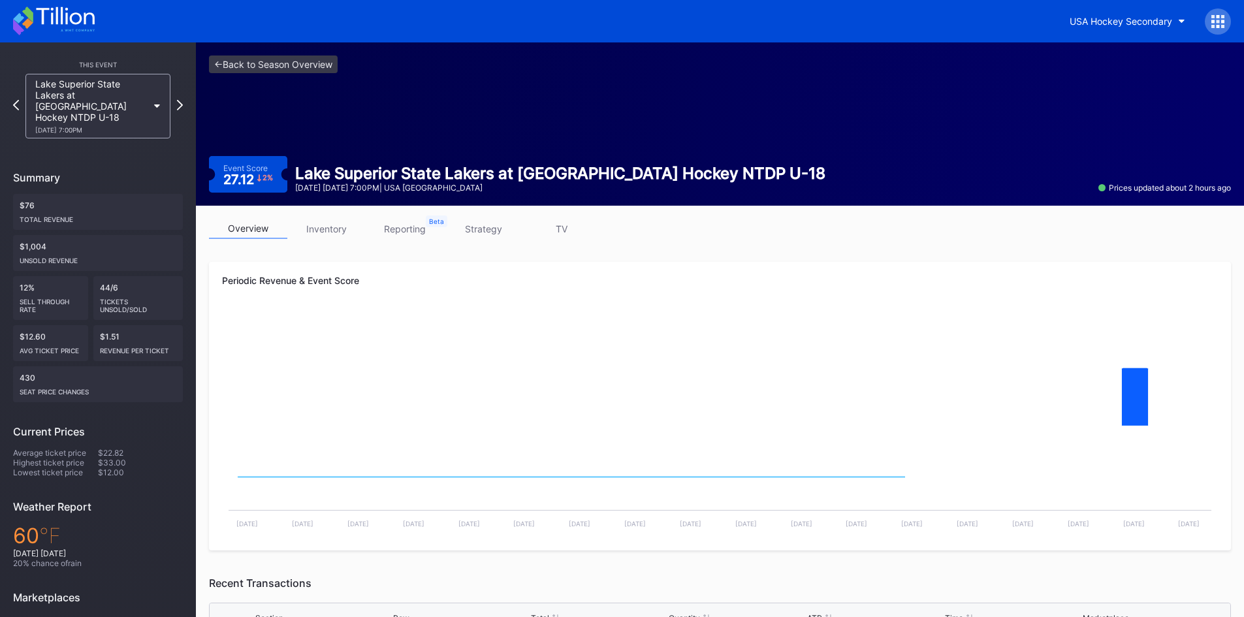
scroll to position [113, 0]
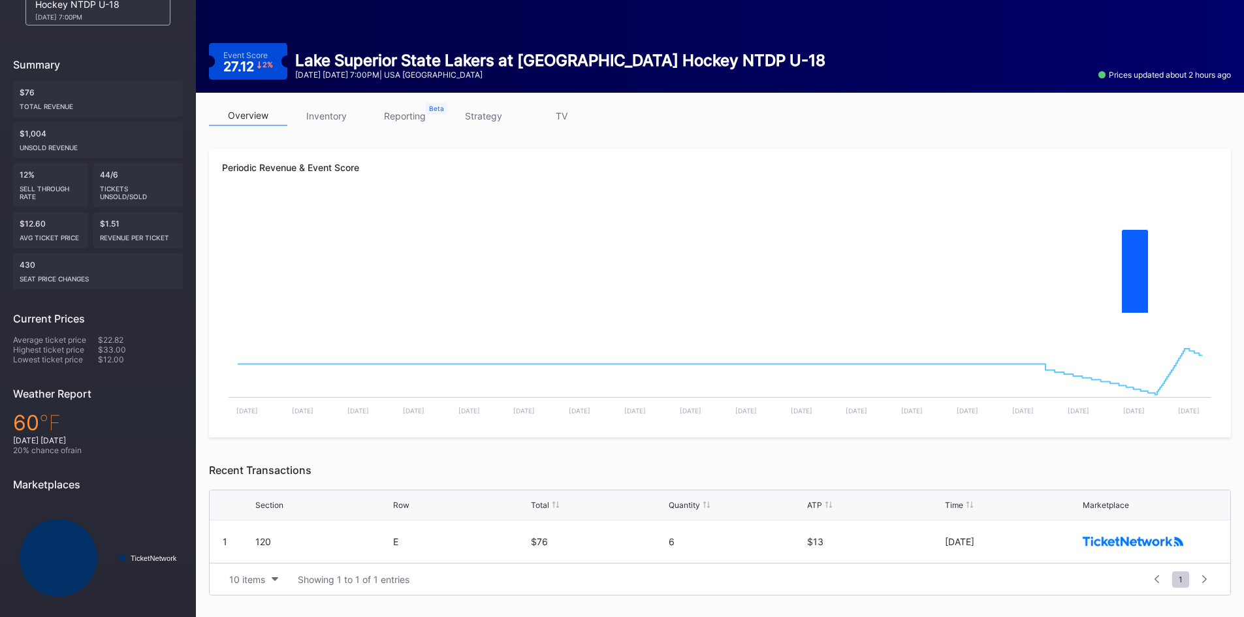
click at [476, 118] on link "strategy" at bounding box center [483, 116] width 78 height 20
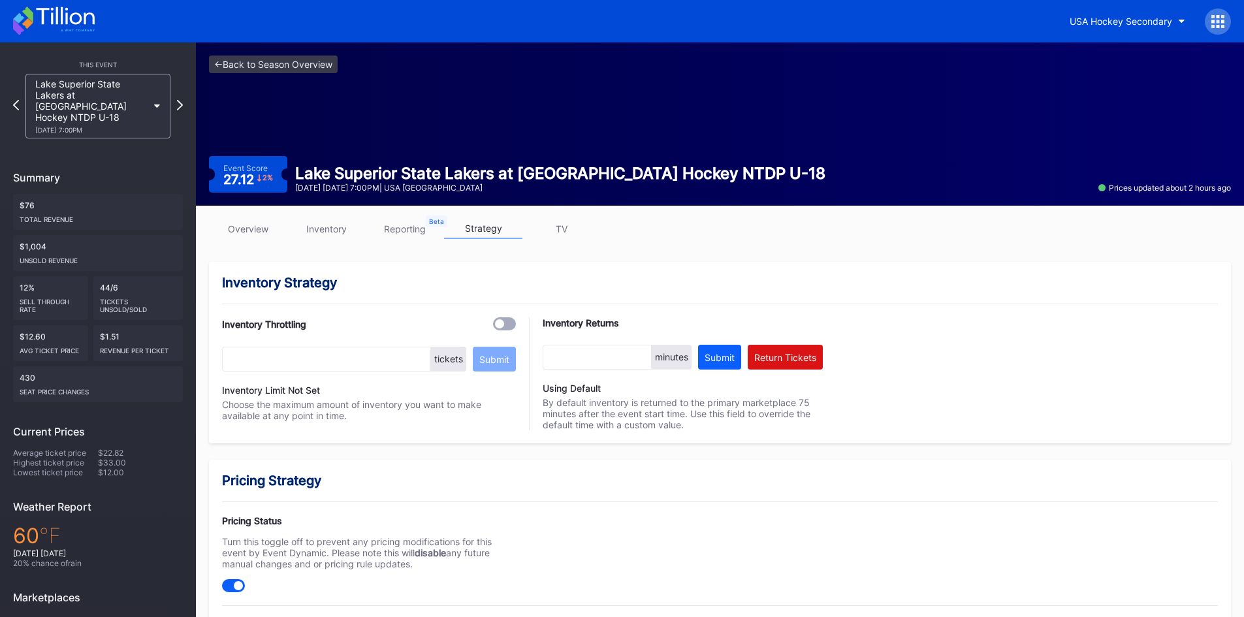
click at [80, 18] on icon at bounding box center [65, 16] width 58 height 18
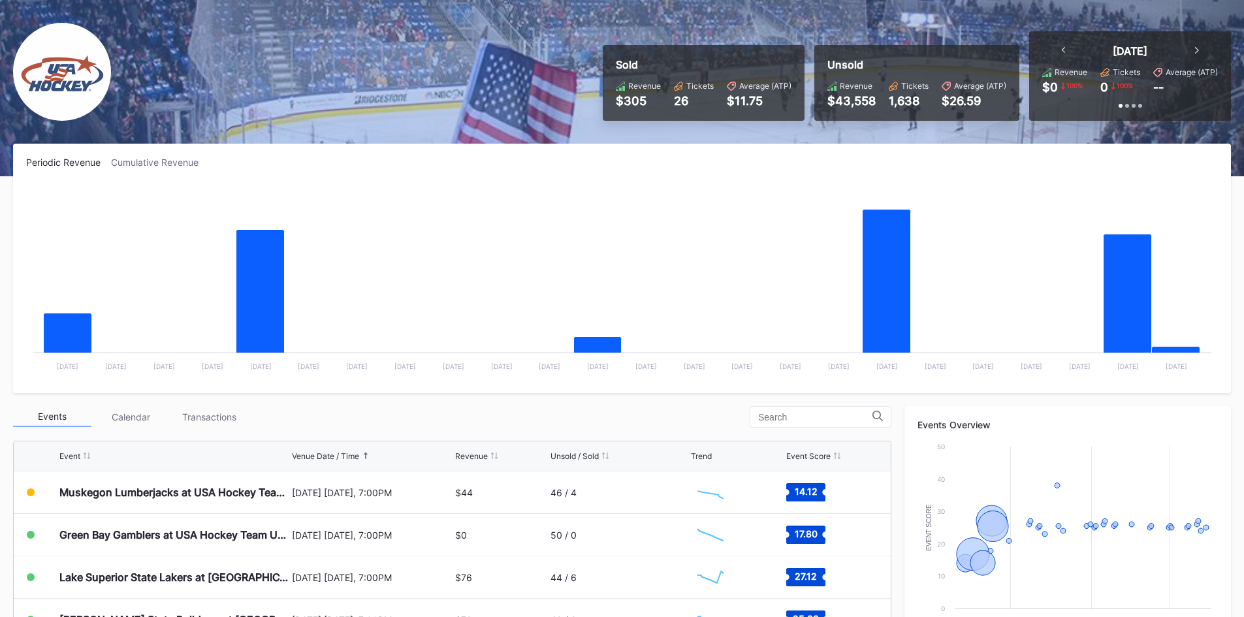
scroll to position [131, 0]
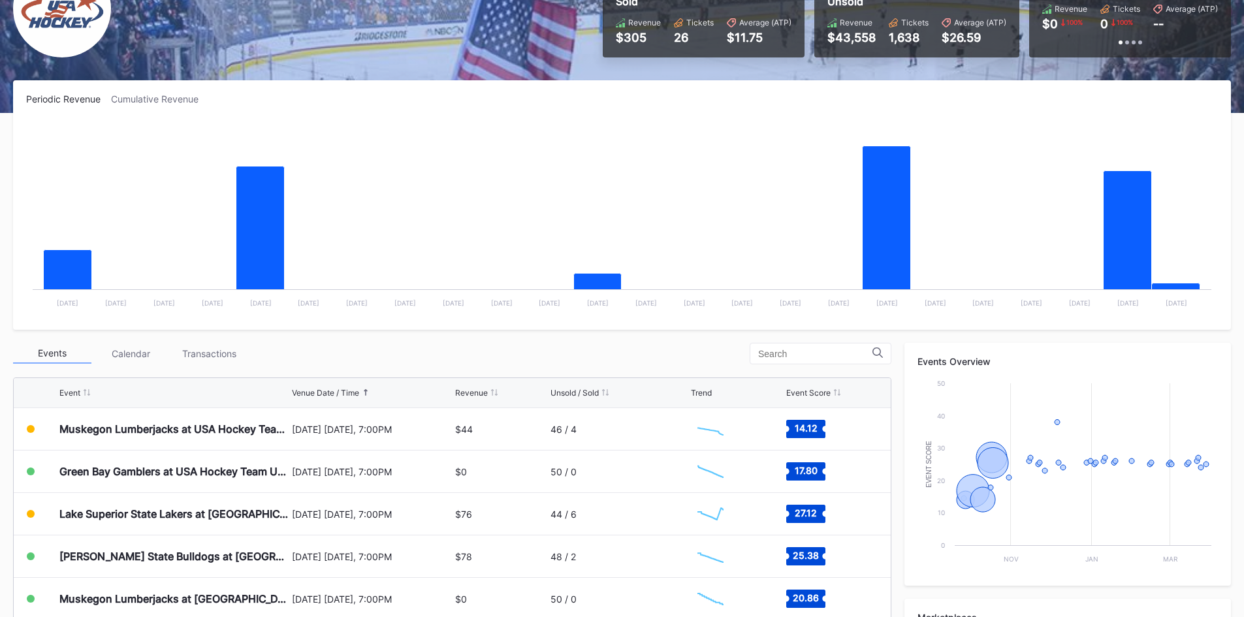
scroll to position [131, 0]
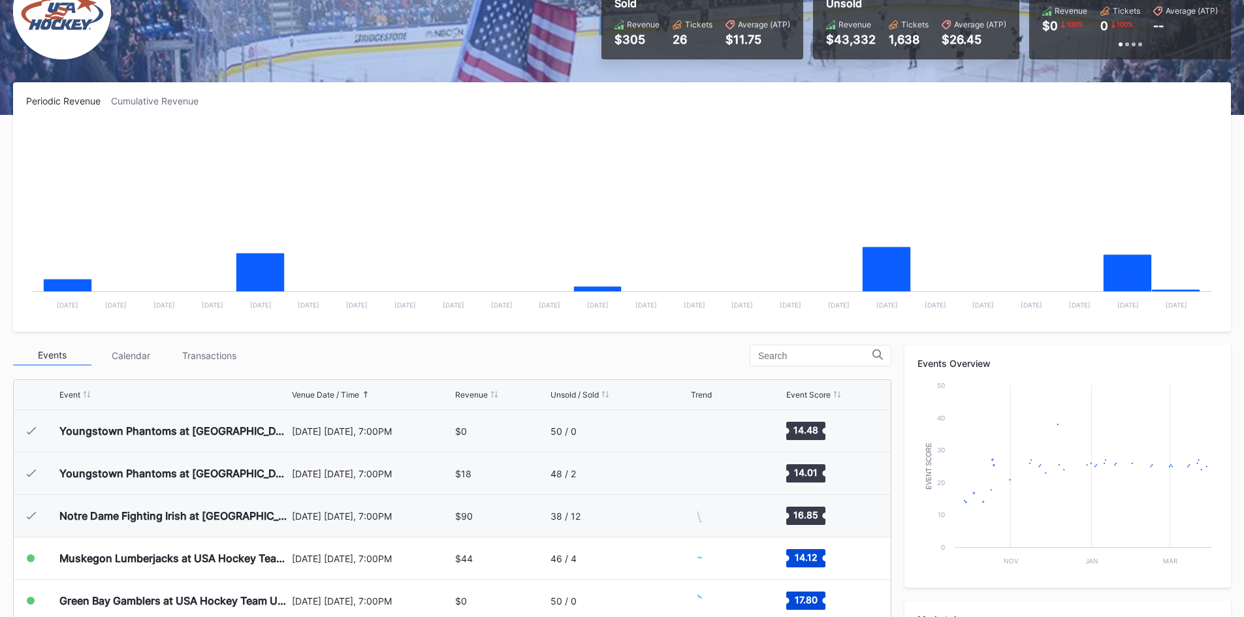
scroll to position [127, 0]
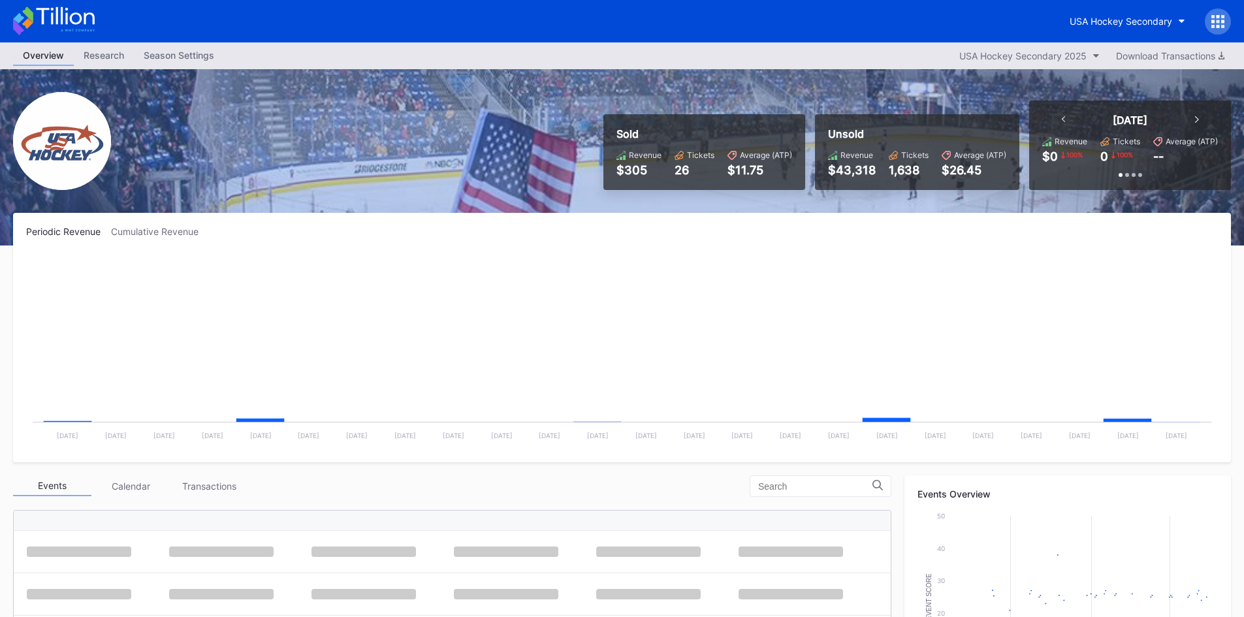
scroll to position [127, 0]
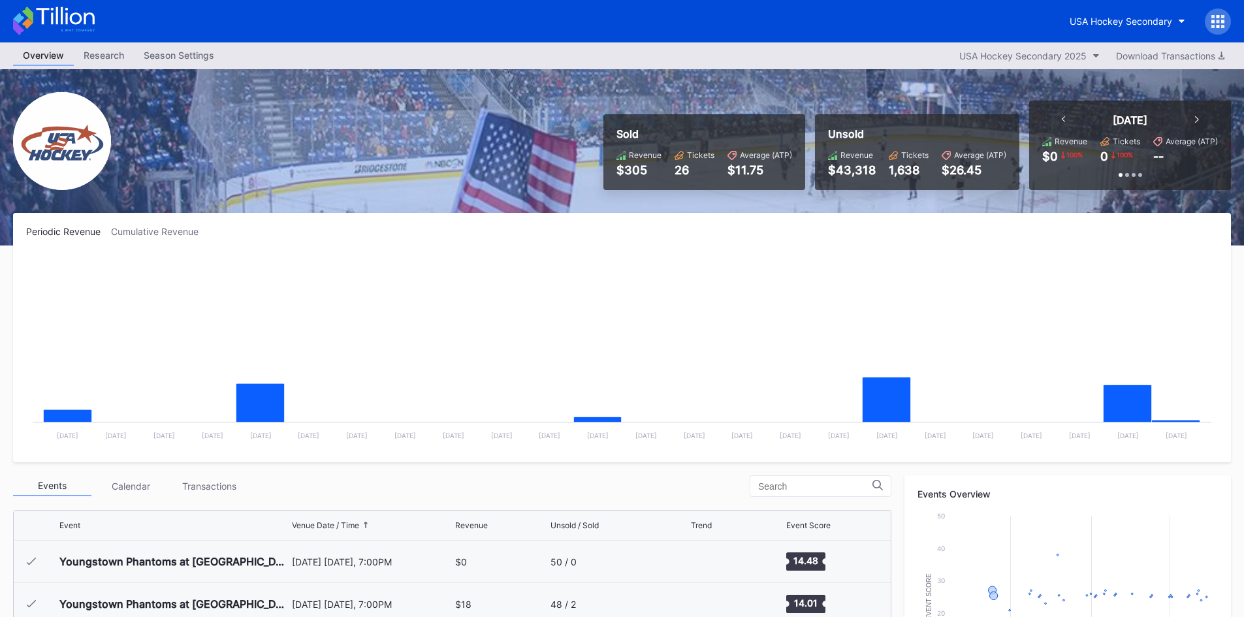
scroll to position [127, 0]
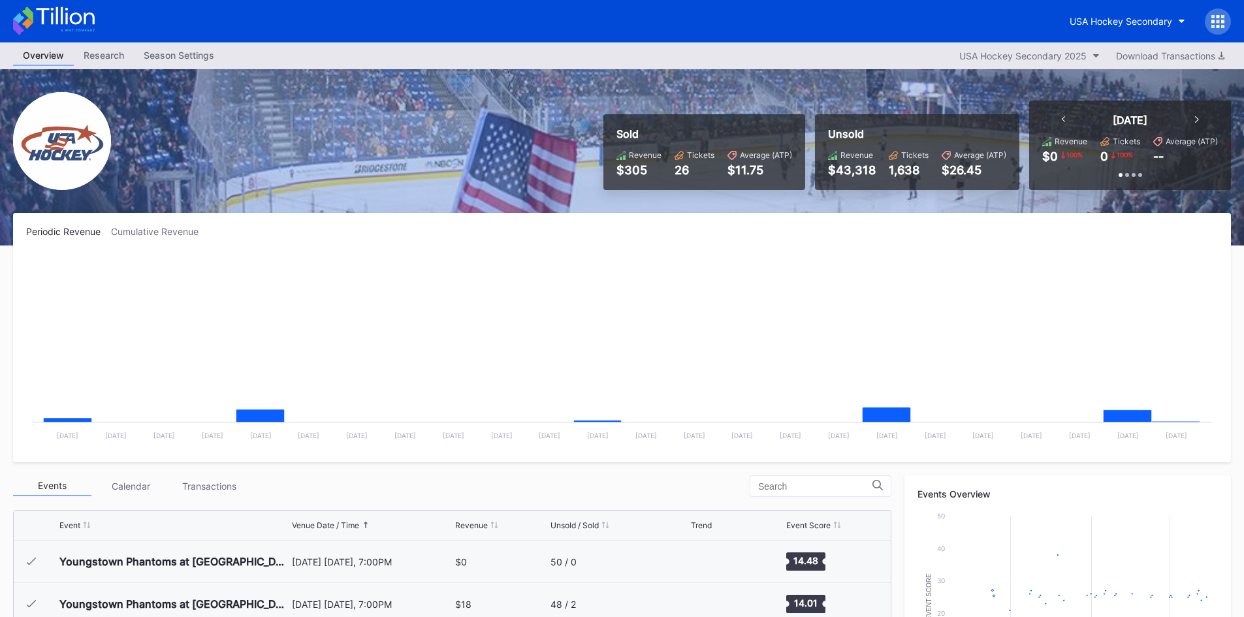
scroll to position [127, 0]
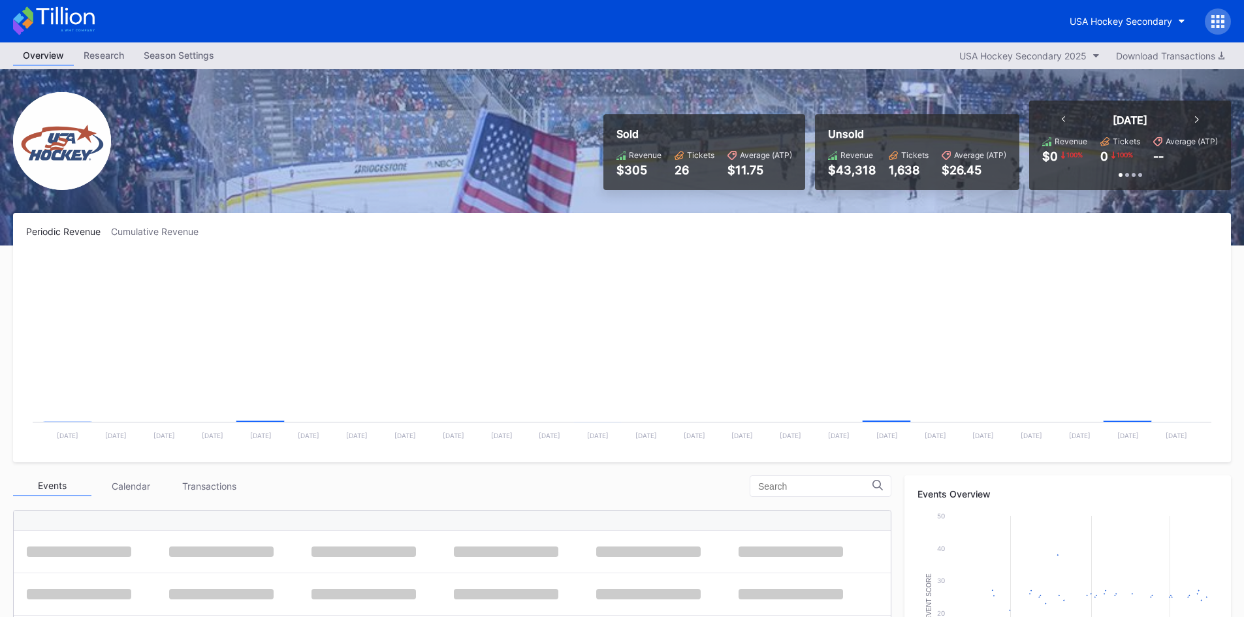
scroll to position [127, 0]
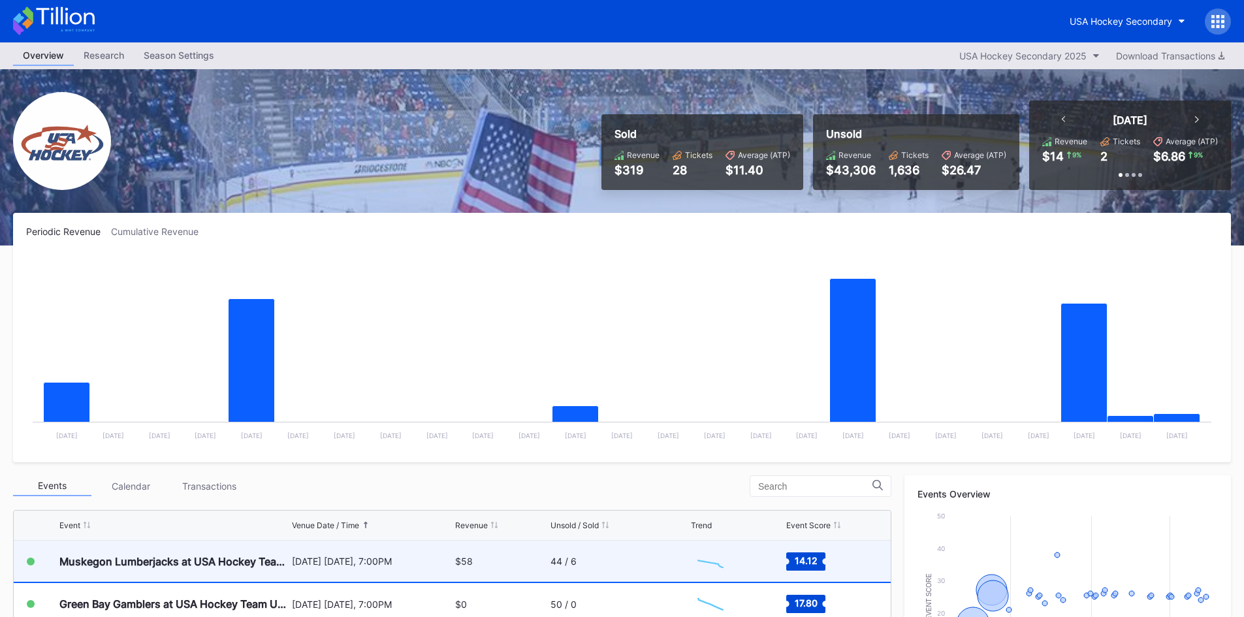
click at [494, 563] on div "$58" at bounding box center [500, 561] width 91 height 41
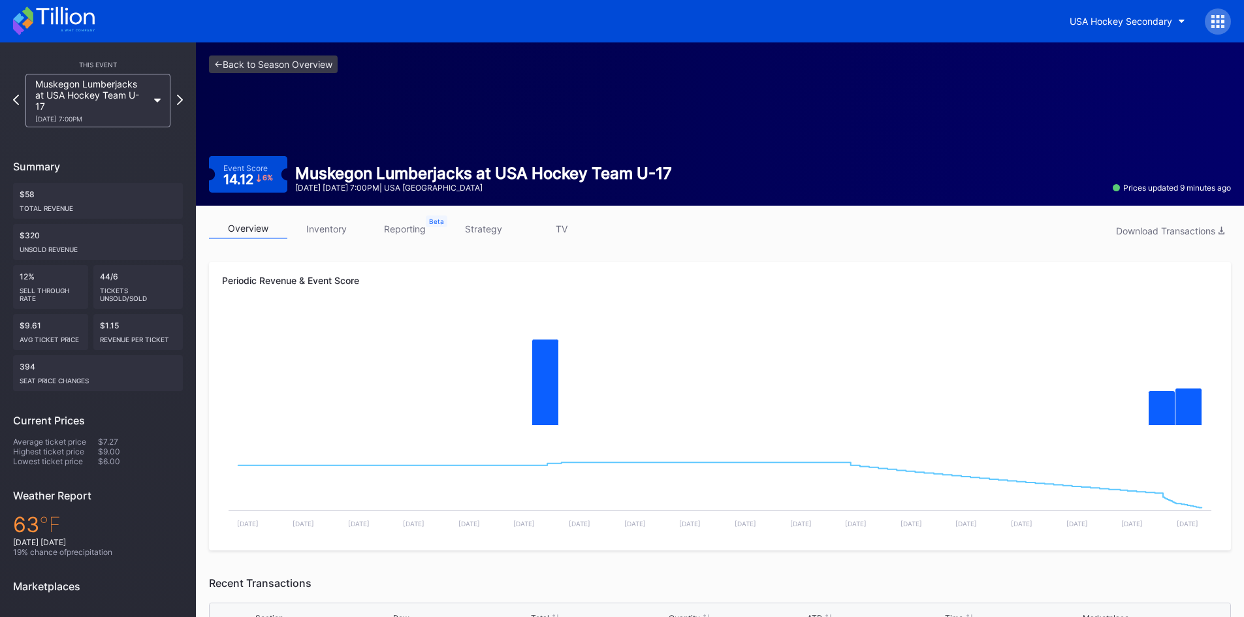
click at [50, 20] on icon at bounding box center [54, 21] width 82 height 29
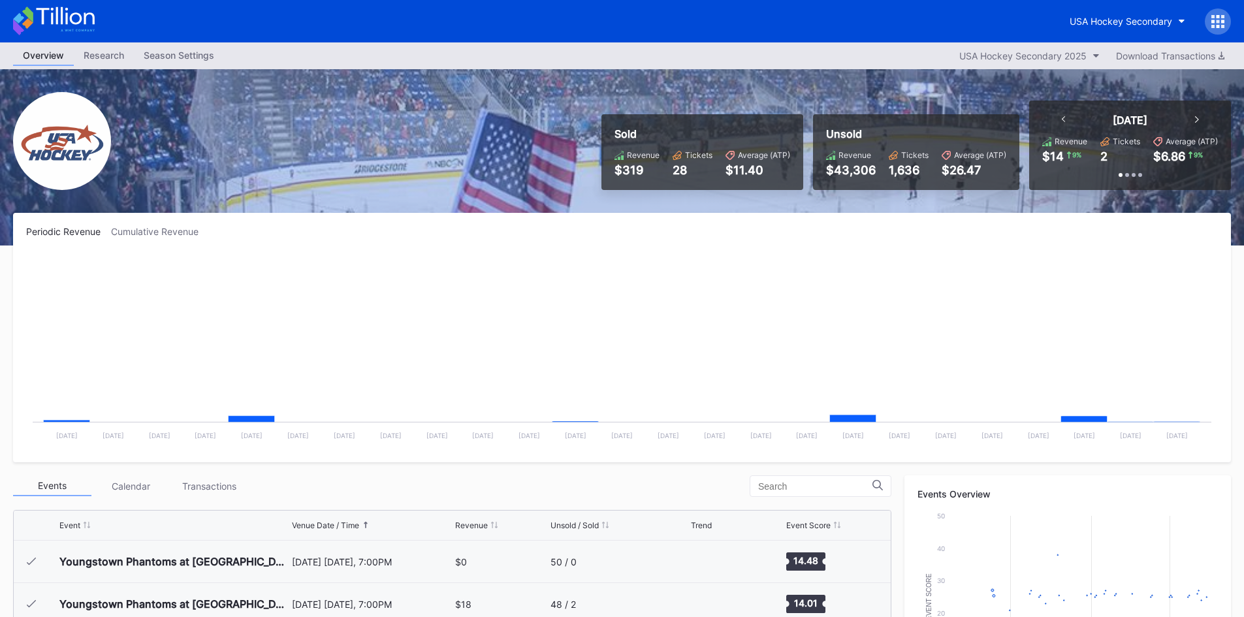
scroll to position [127, 0]
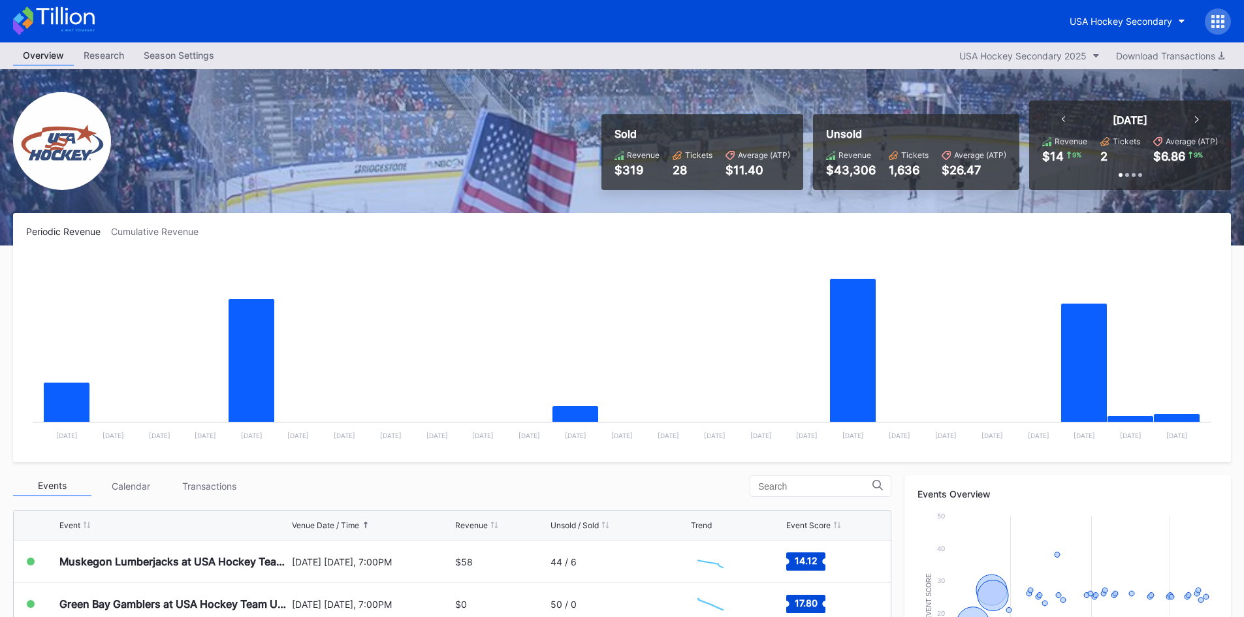
click at [155, 221] on div "Periodic Revenue Cumulative Revenue Created with Highcharts 11.2.0 Chart title …" at bounding box center [622, 338] width 1218 height 250
click at [163, 229] on div "Cumulative Revenue" at bounding box center [160, 231] width 98 height 11
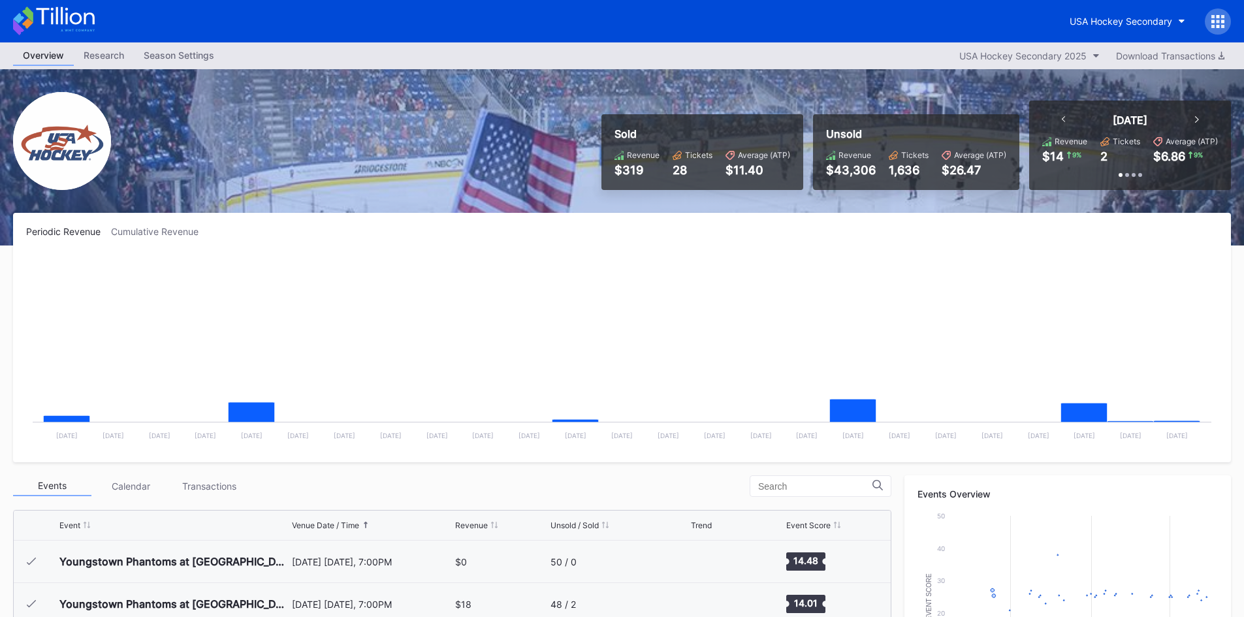
scroll to position [127, 0]
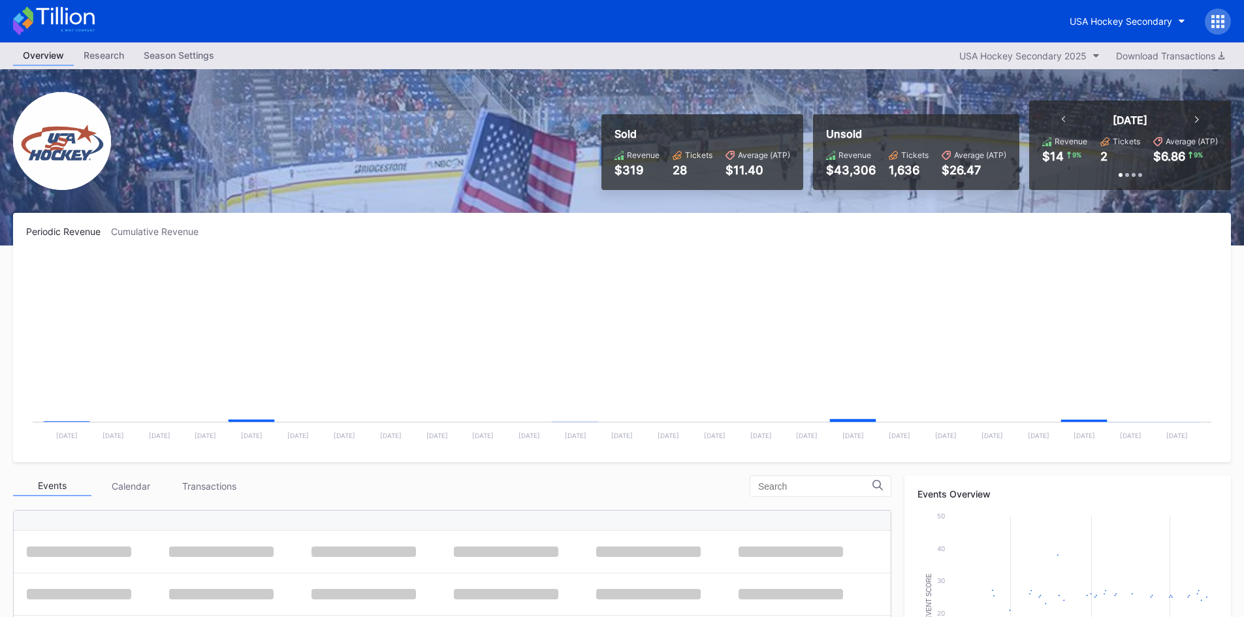
scroll to position [127, 0]
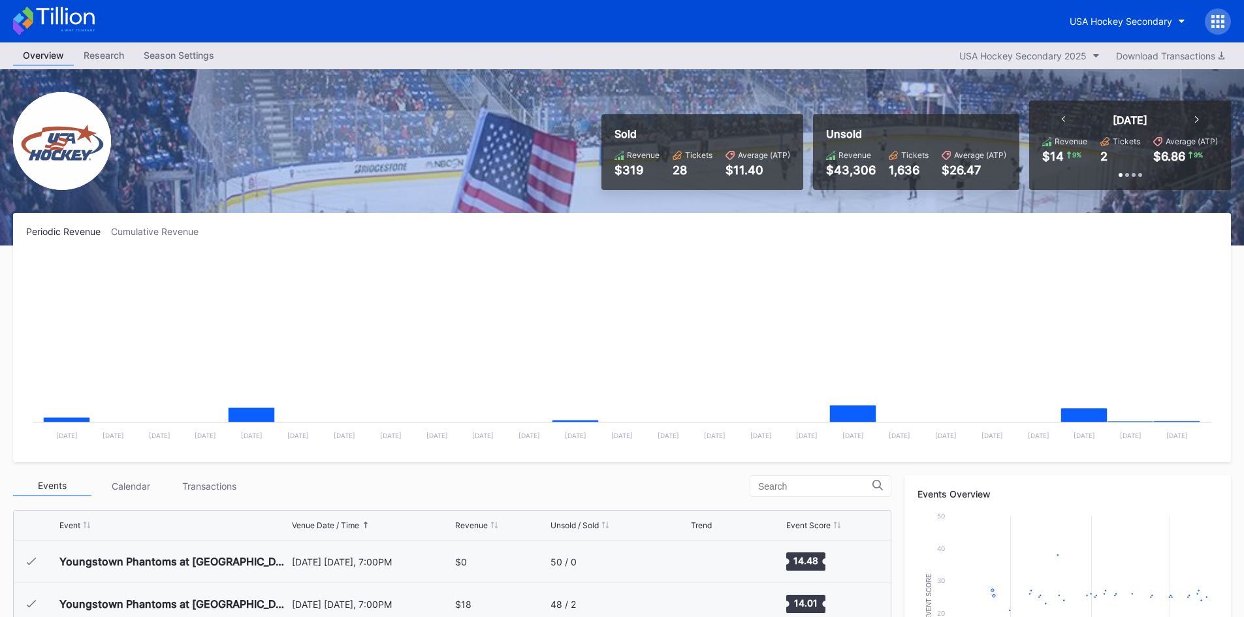
scroll to position [127, 0]
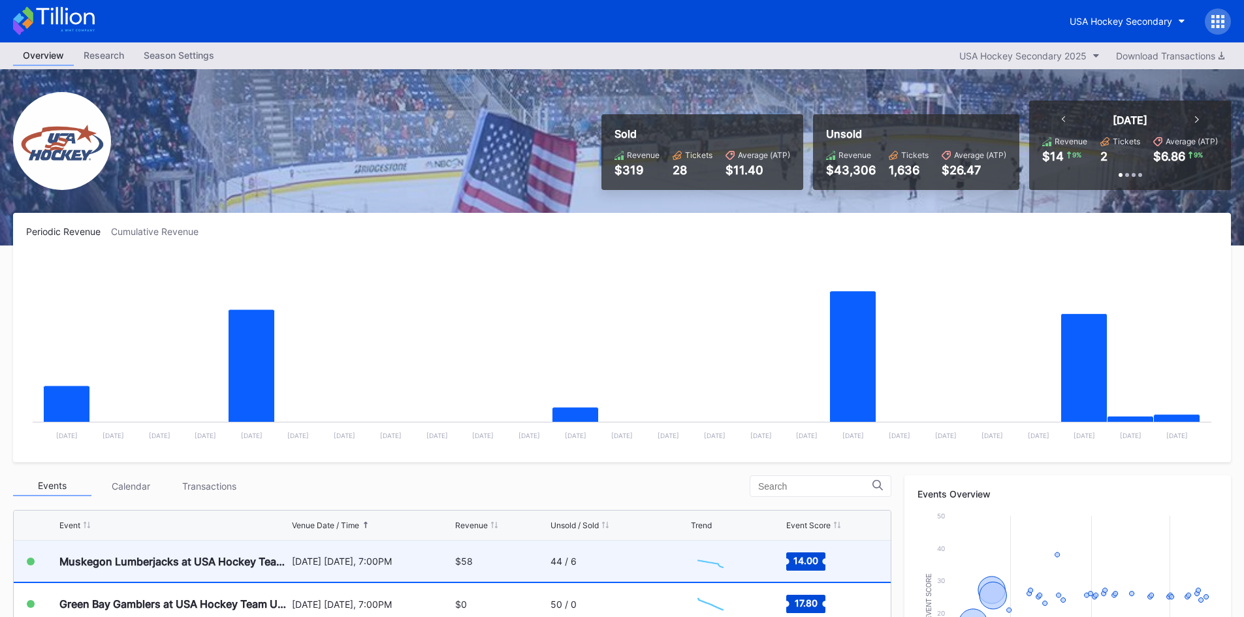
click at [538, 557] on div "$58" at bounding box center [500, 561] width 91 height 41
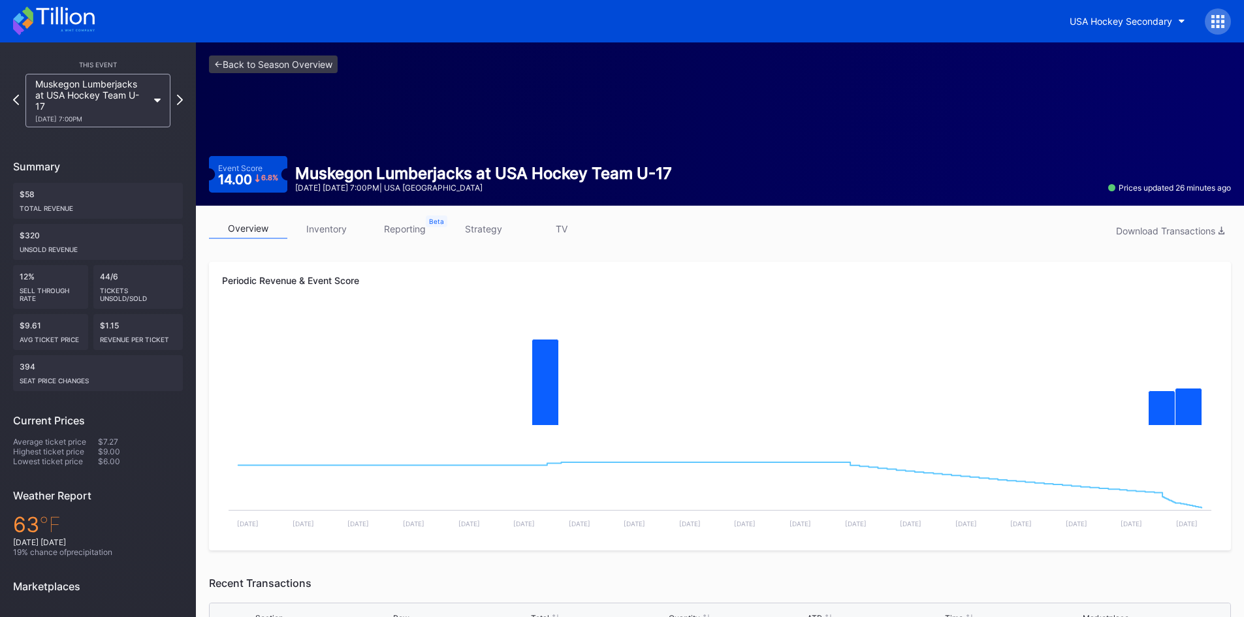
click at [62, 18] on icon at bounding box center [65, 16] width 58 height 18
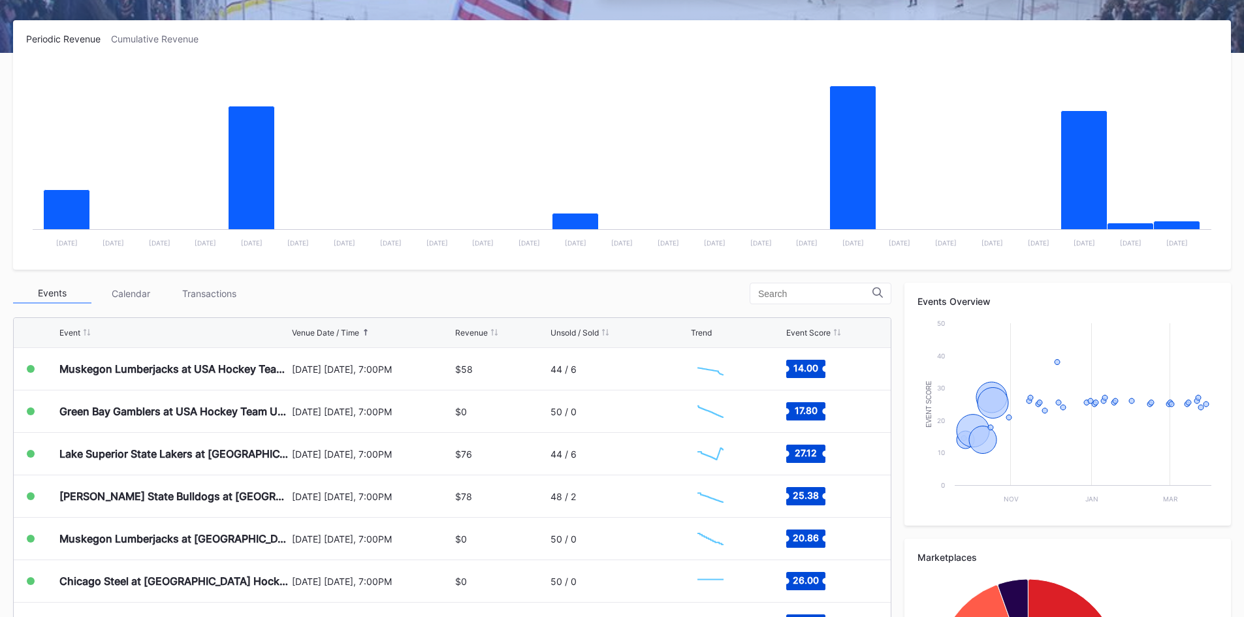
scroll to position [196, 0]
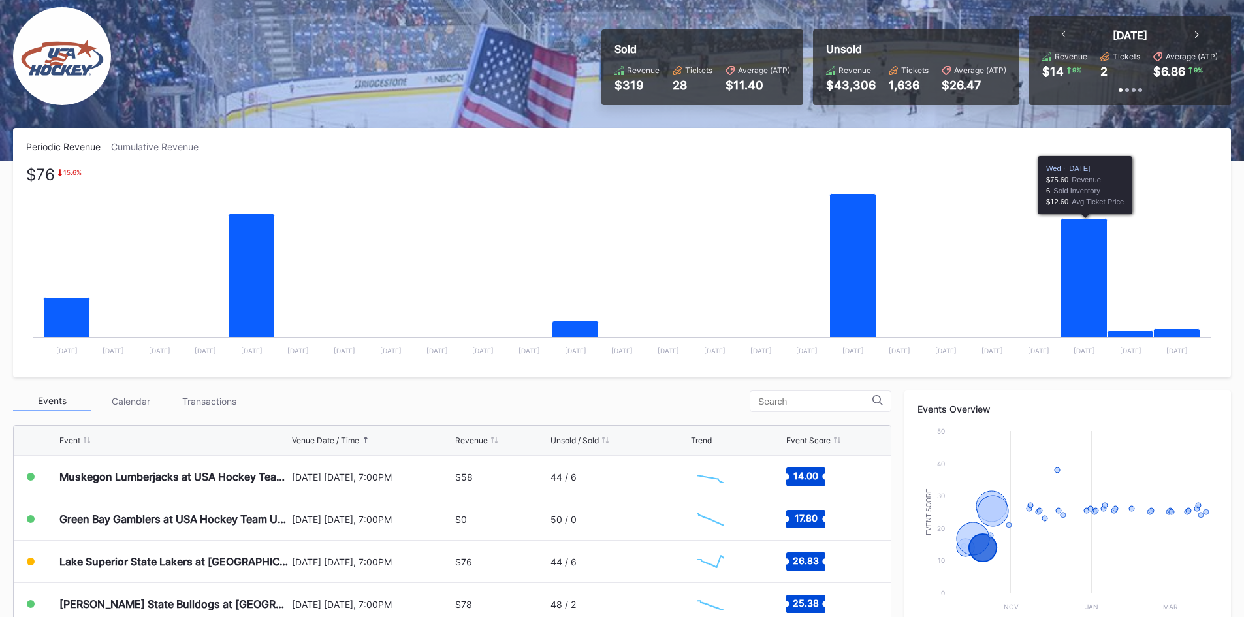
scroll to position [65, 0]
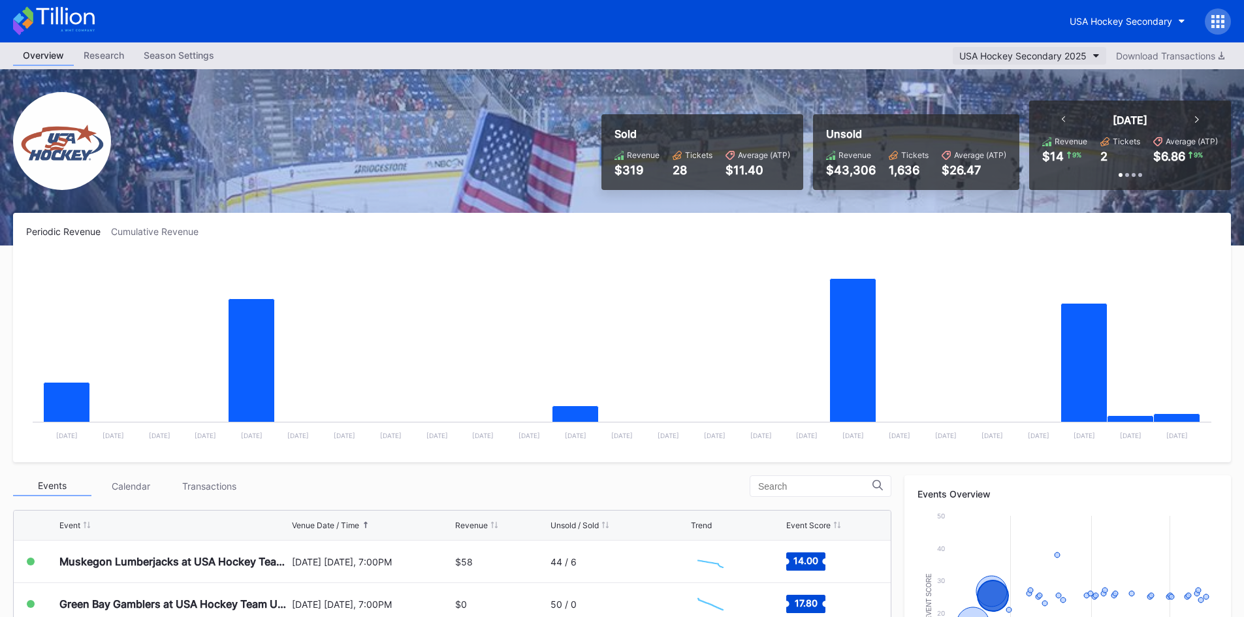
click at [1054, 61] on button "USA Hockey Secondary 2025" at bounding box center [1029, 56] width 153 height 18
click at [1215, 16] on icon at bounding box center [1213, 16] width 3 height 3
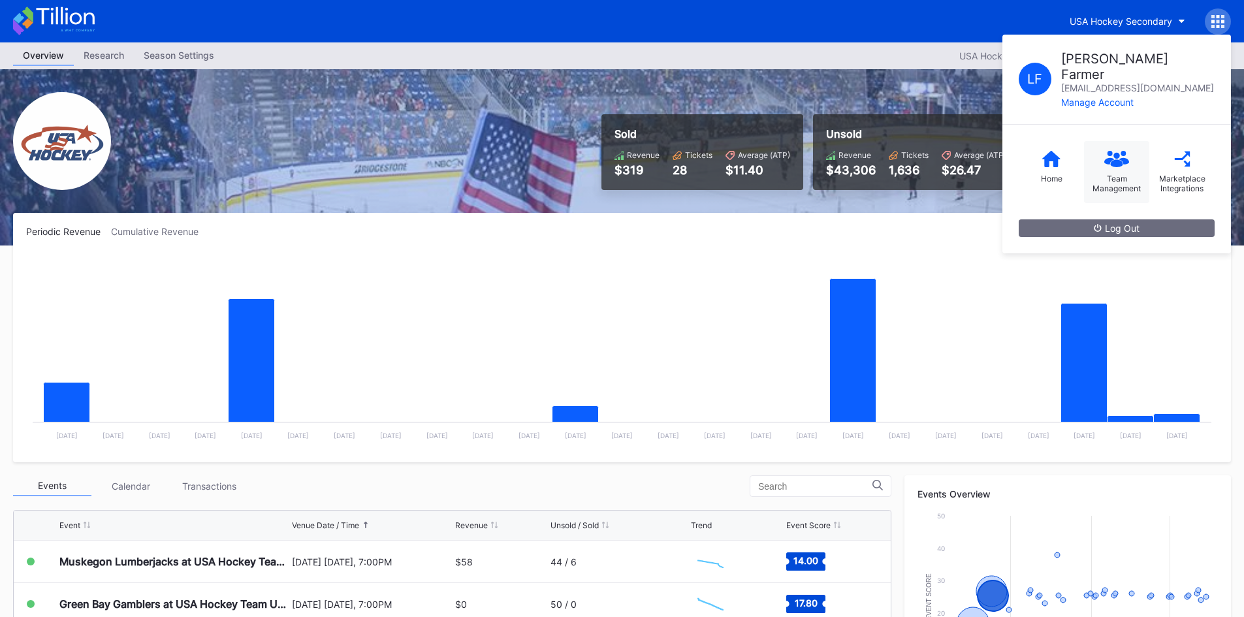
click at [1106, 174] on div "Team Management" at bounding box center [1117, 184] width 52 height 20
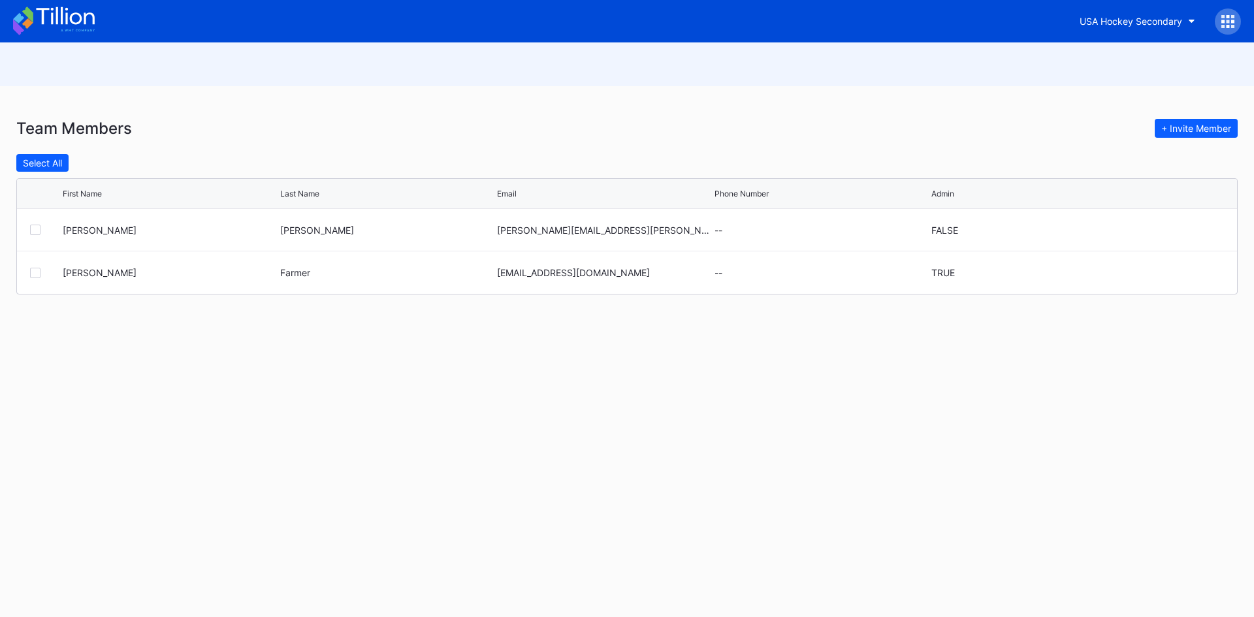
click at [67, 21] on icon at bounding box center [65, 16] width 58 height 18
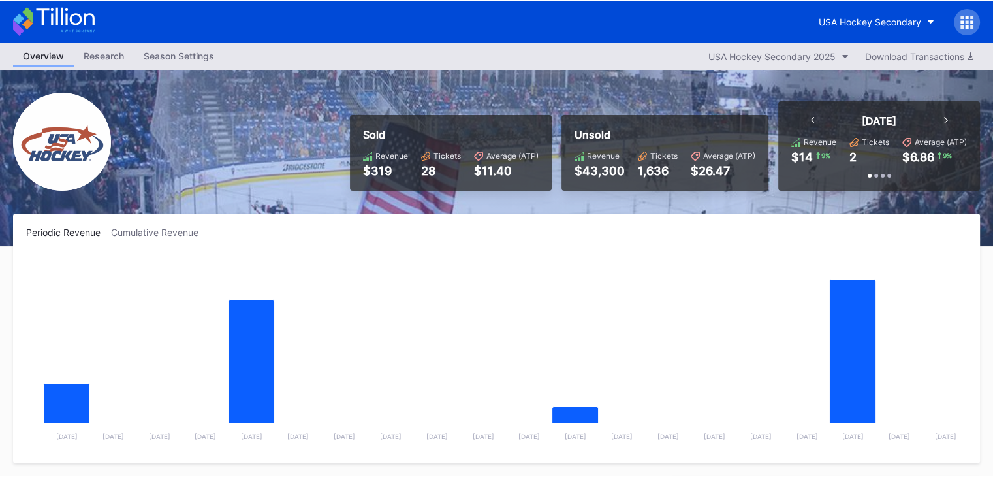
scroll to position [127, 0]
